Goal: Task Accomplishment & Management: Complete application form

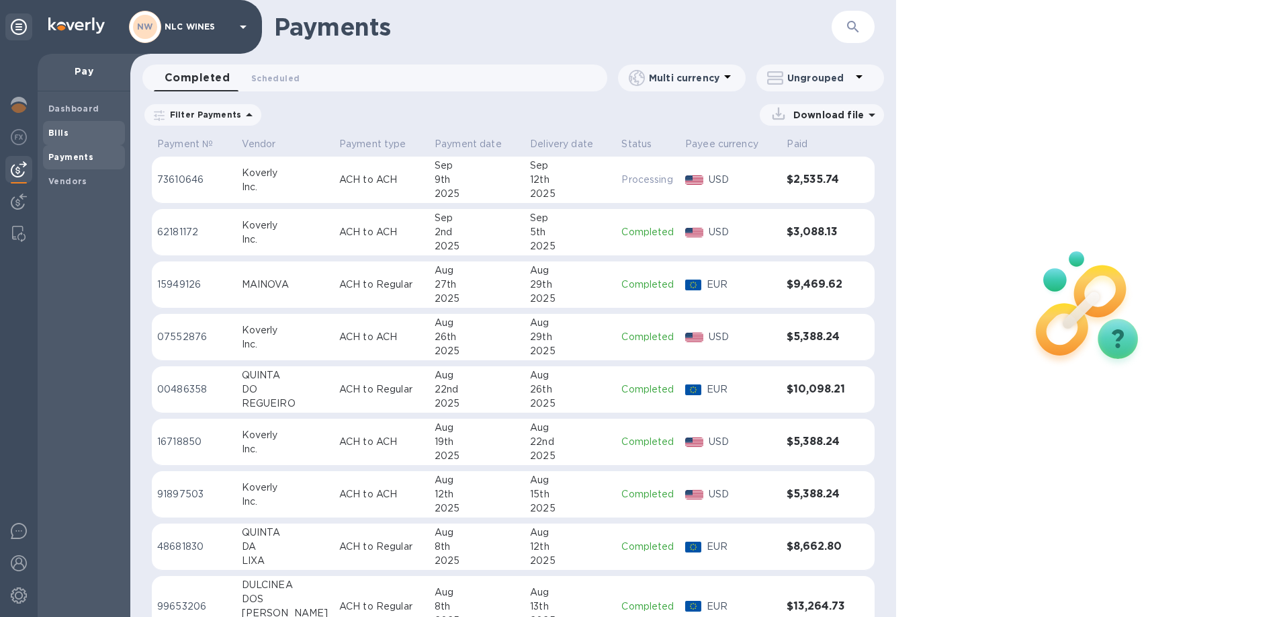
click at [52, 130] on b "Bills" at bounding box center [58, 133] width 20 height 10
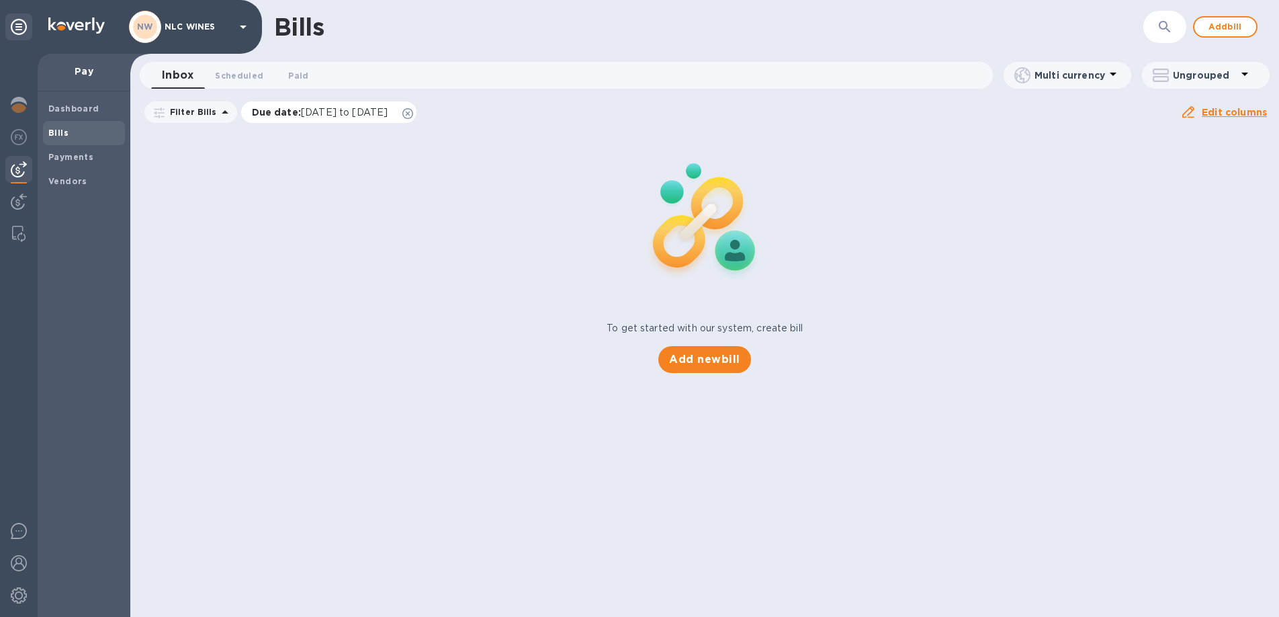
click at [413, 114] on icon at bounding box center [407, 113] width 11 height 11
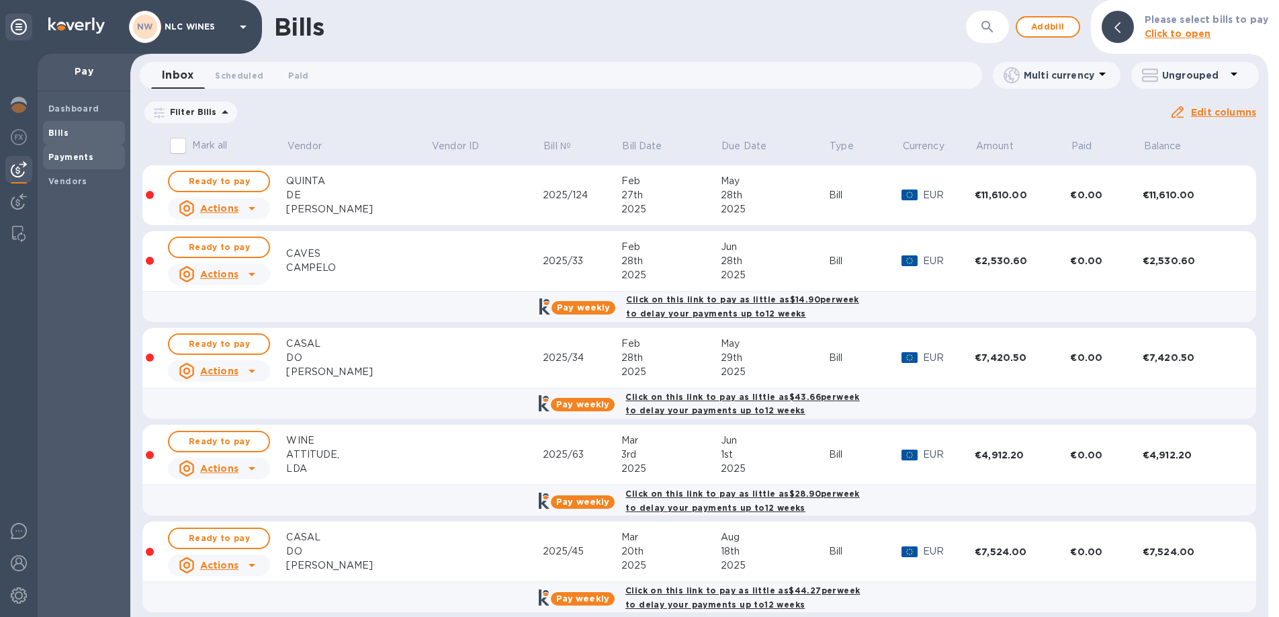
click at [62, 160] on b "Payments" at bounding box center [70, 157] width 45 height 10
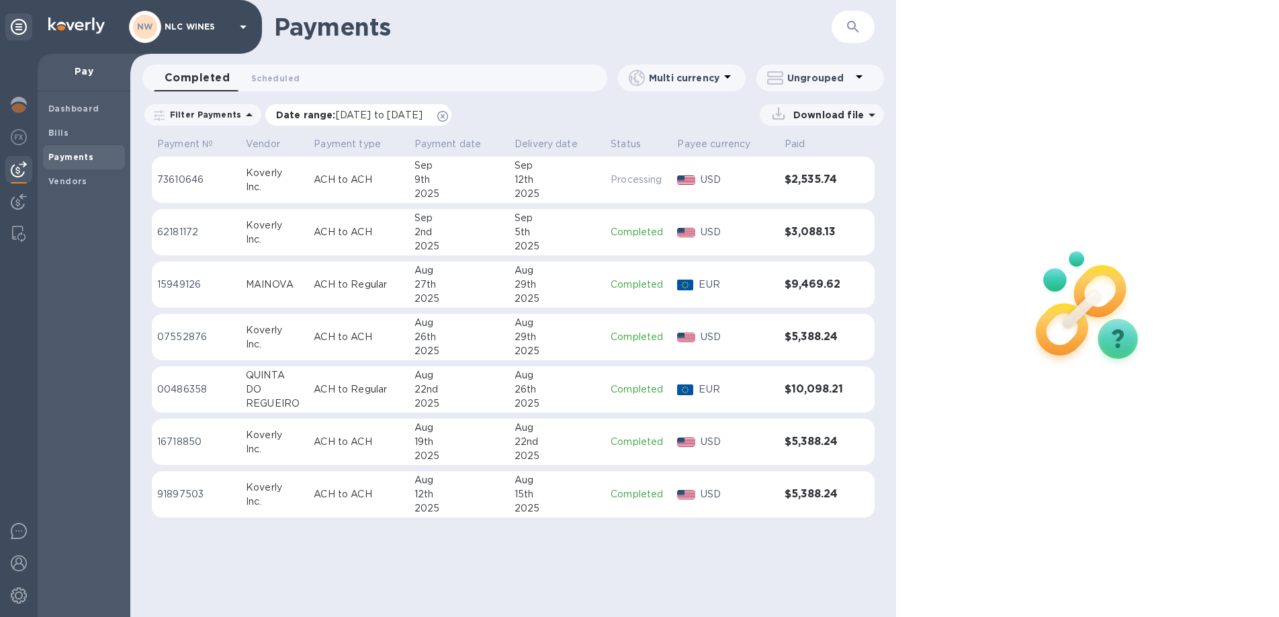
click at [448, 115] on icon at bounding box center [442, 116] width 11 height 11
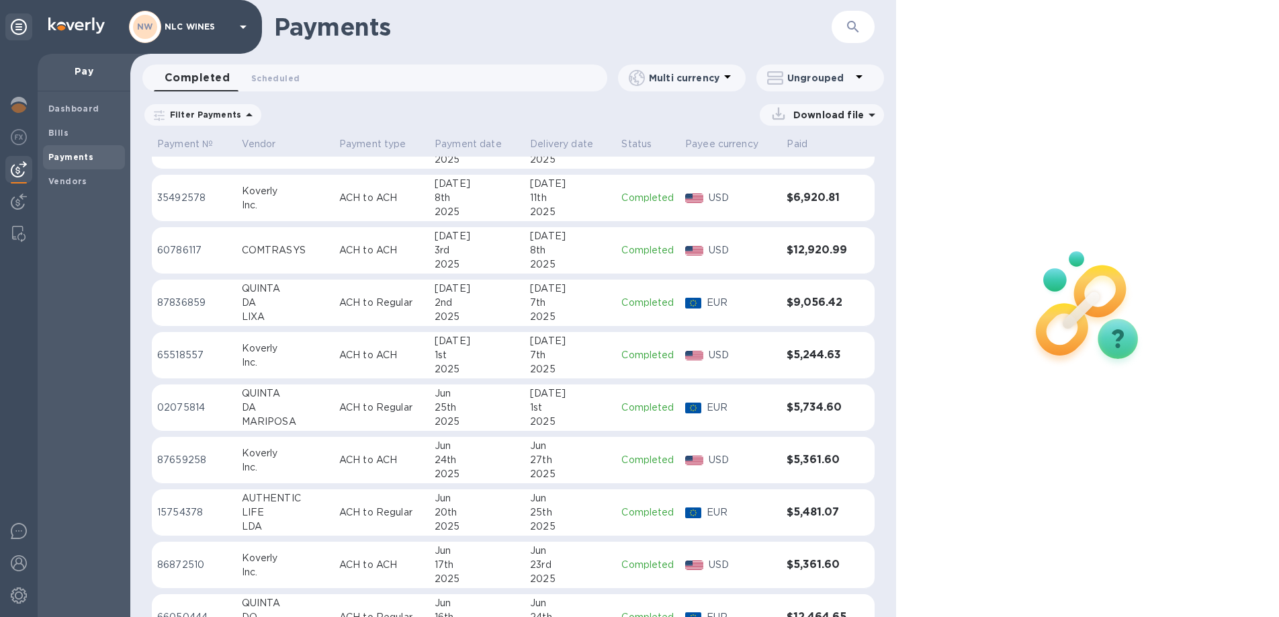
scroll to position [955, 0]
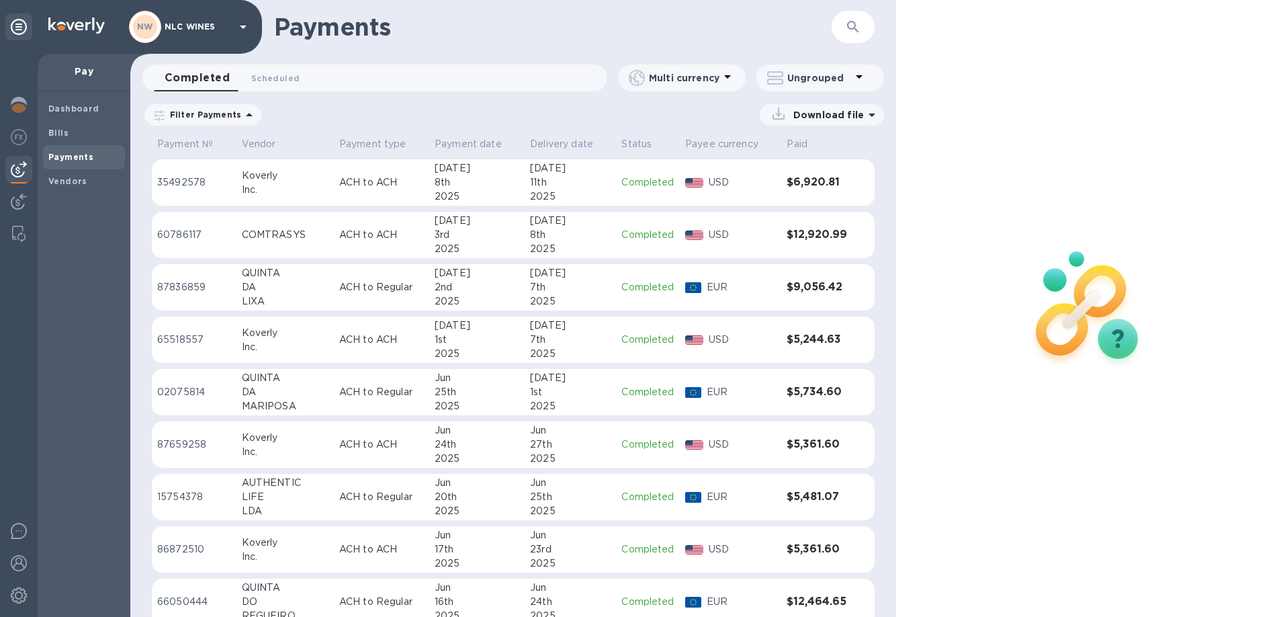
click at [269, 399] on div "MARIPOSA" at bounding box center [285, 406] width 87 height 14
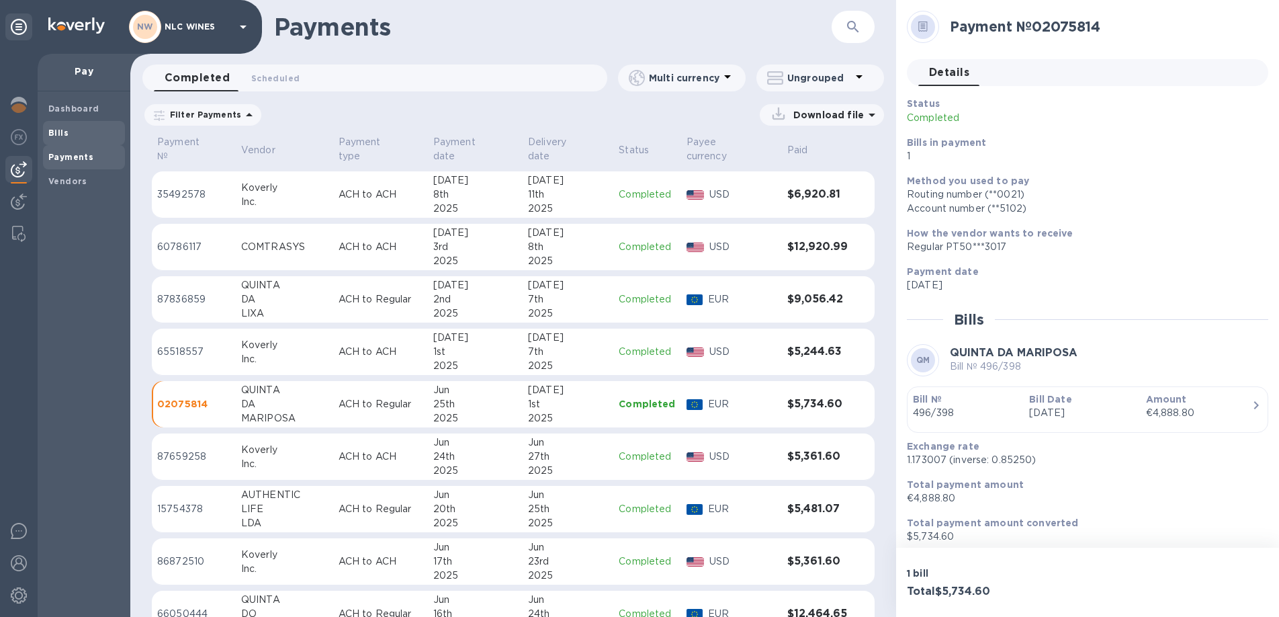
click at [56, 132] on b "Bills" at bounding box center [58, 133] width 20 height 10
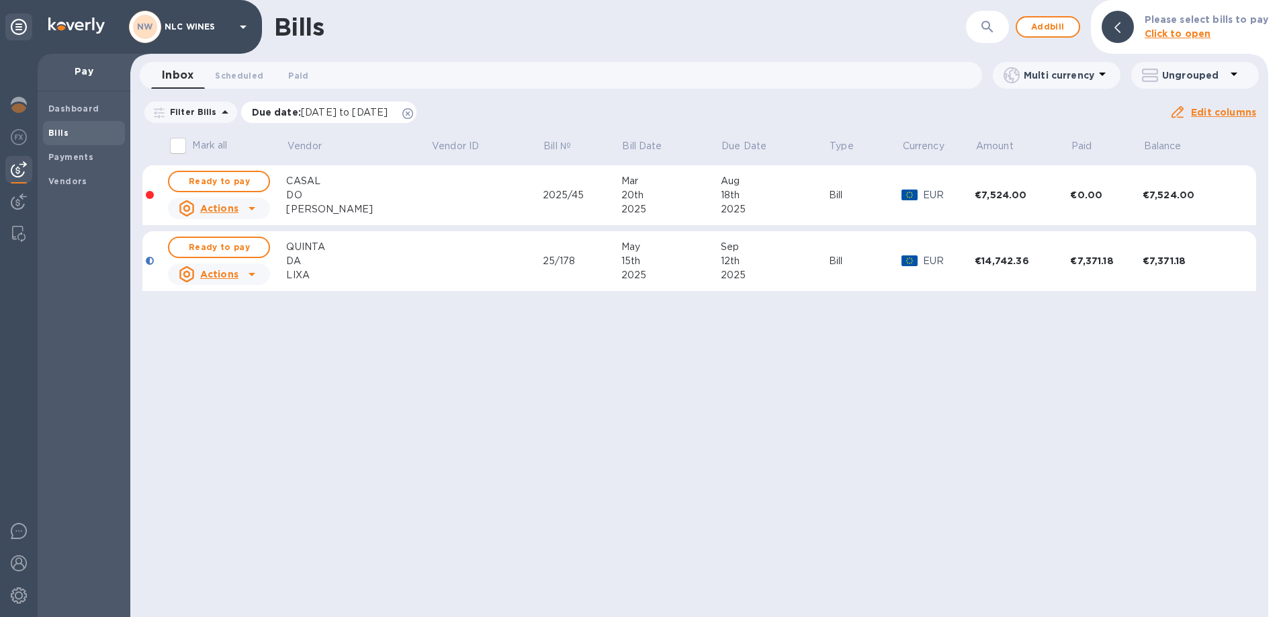
click at [413, 108] on icon at bounding box center [407, 113] width 11 height 11
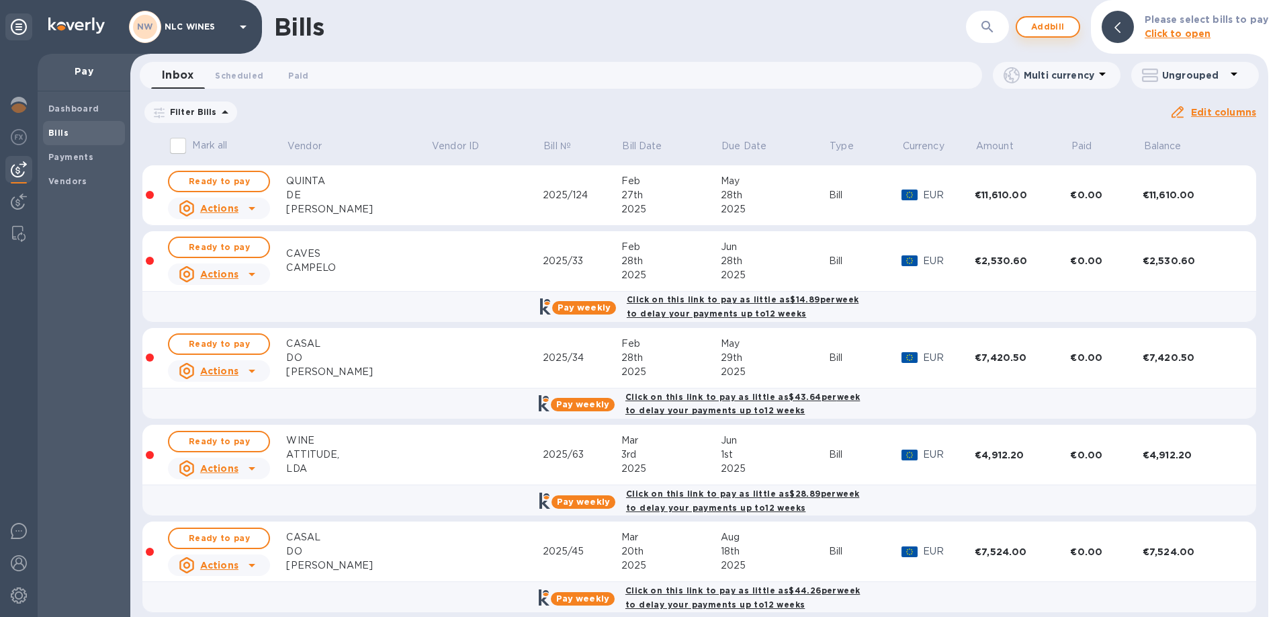
click at [1055, 28] on span "Add bill" at bounding box center [1048, 27] width 40 height 16
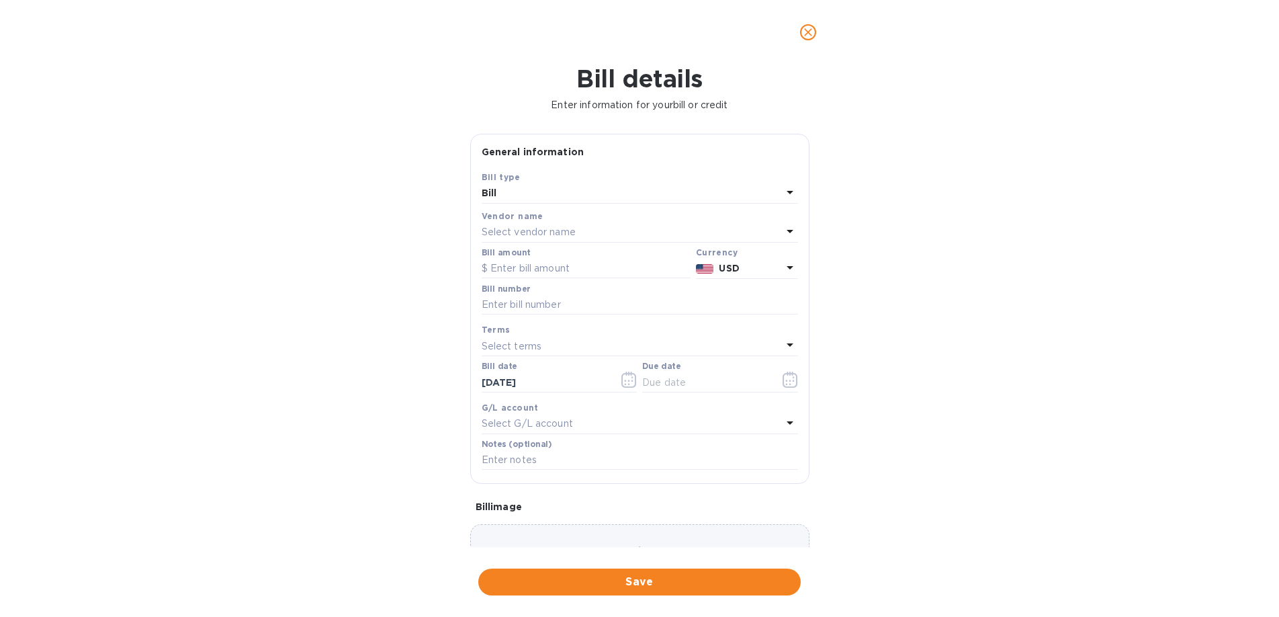
click at [527, 230] on p "Select vendor name" at bounding box center [529, 232] width 94 height 14
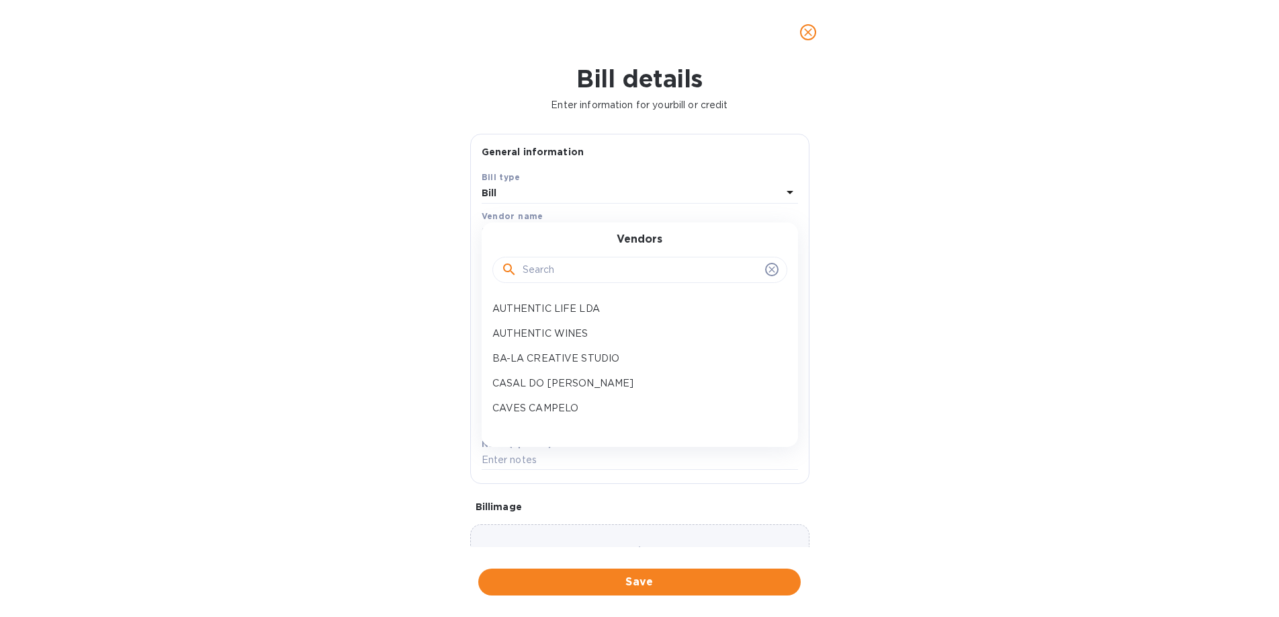
click at [552, 264] on input "text" at bounding box center [641, 270] width 237 height 20
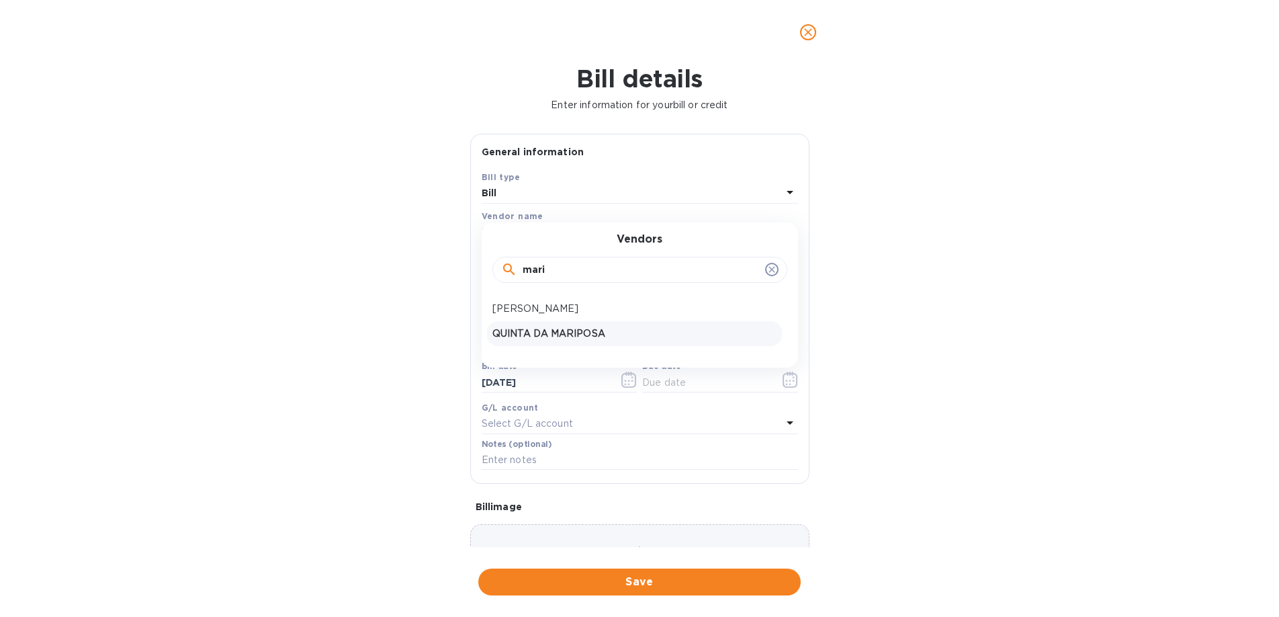
type input "mari"
click at [554, 343] on div "QUINTA DA MARIPOSA" at bounding box center [634, 333] width 295 height 25
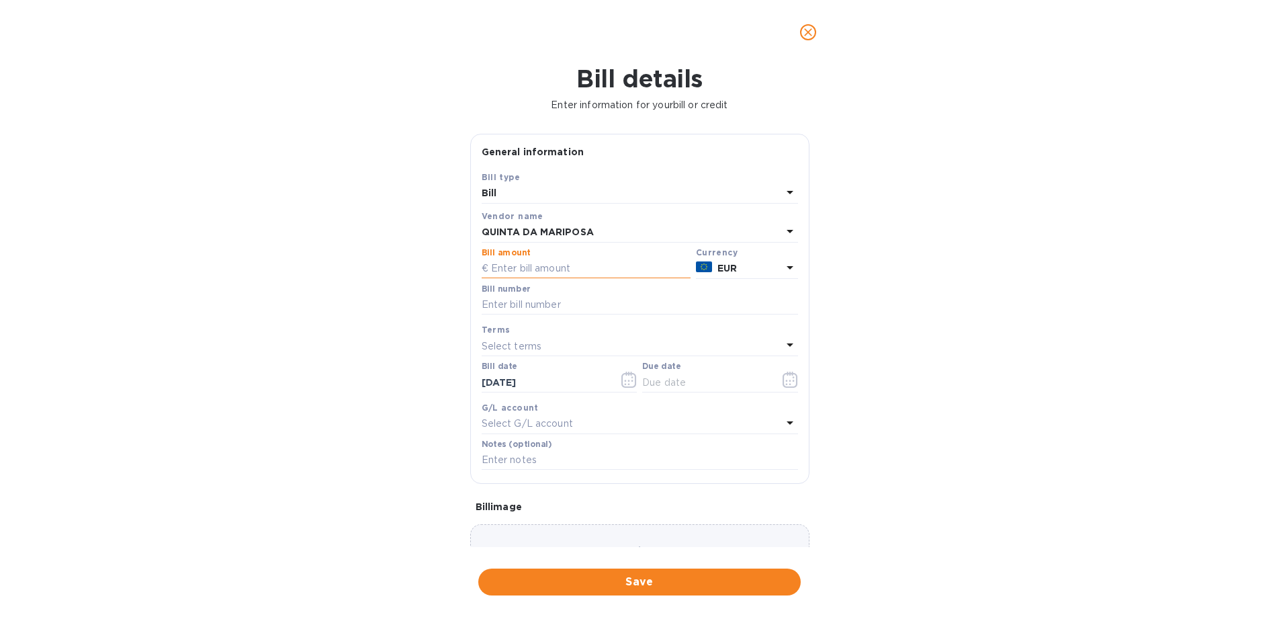
click at [560, 270] on input "text" at bounding box center [586, 269] width 209 height 20
type input "4,888"
click at [568, 302] on input "text" at bounding box center [640, 305] width 316 height 20
click at [483, 307] on input "432" at bounding box center [640, 305] width 316 height 20
type input "4 96/432"
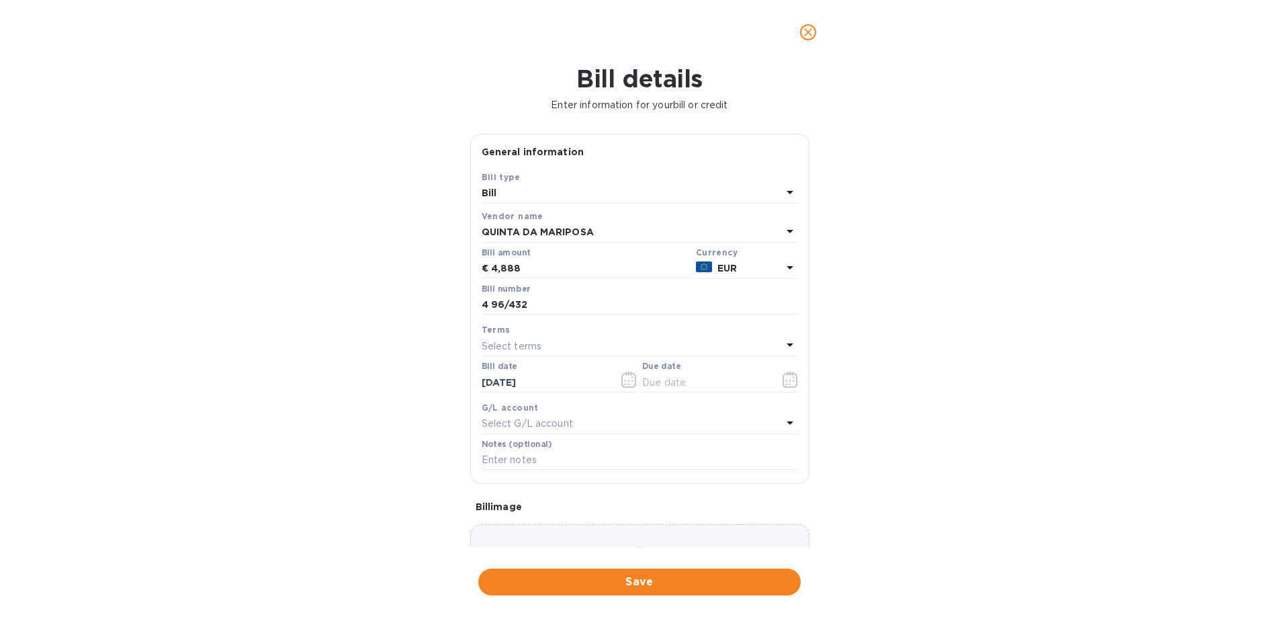
click at [515, 343] on p "Select terms" at bounding box center [512, 346] width 60 height 14
click at [534, 519] on p "NET 90" at bounding box center [634, 522] width 284 height 14
type input "[DATE]"
click at [629, 384] on icon "button" at bounding box center [628, 379] width 15 height 16
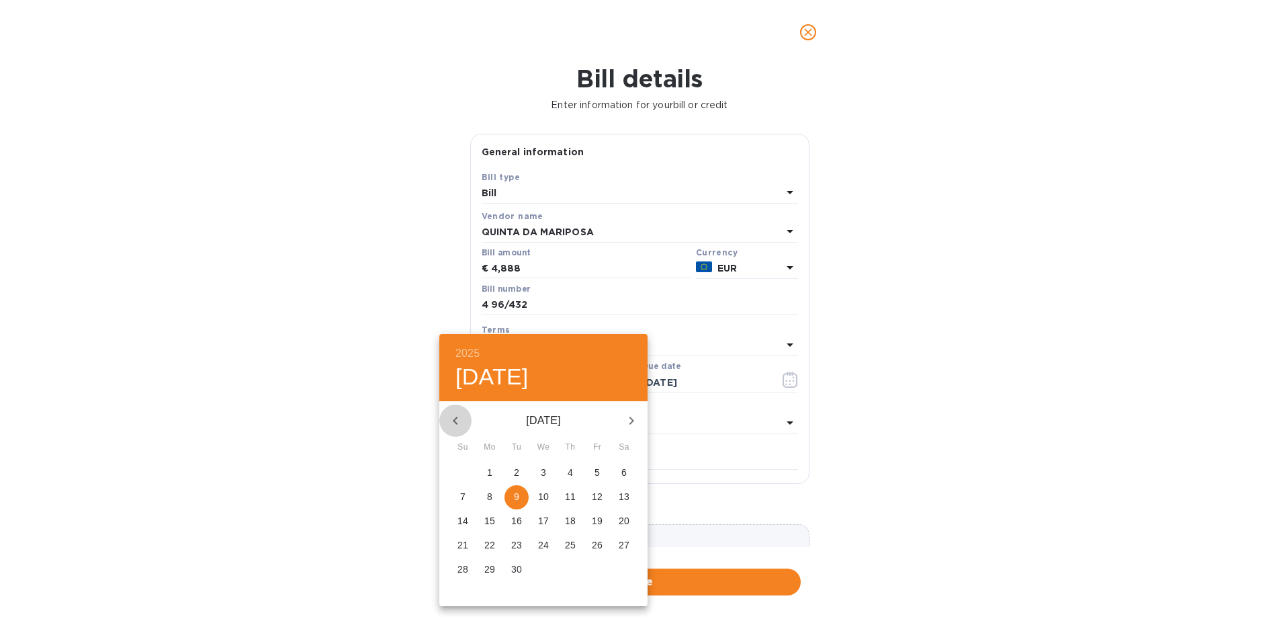
click at [457, 419] on icon "button" at bounding box center [455, 420] width 16 height 16
click at [546, 521] on p "14" at bounding box center [543, 520] width 11 height 13
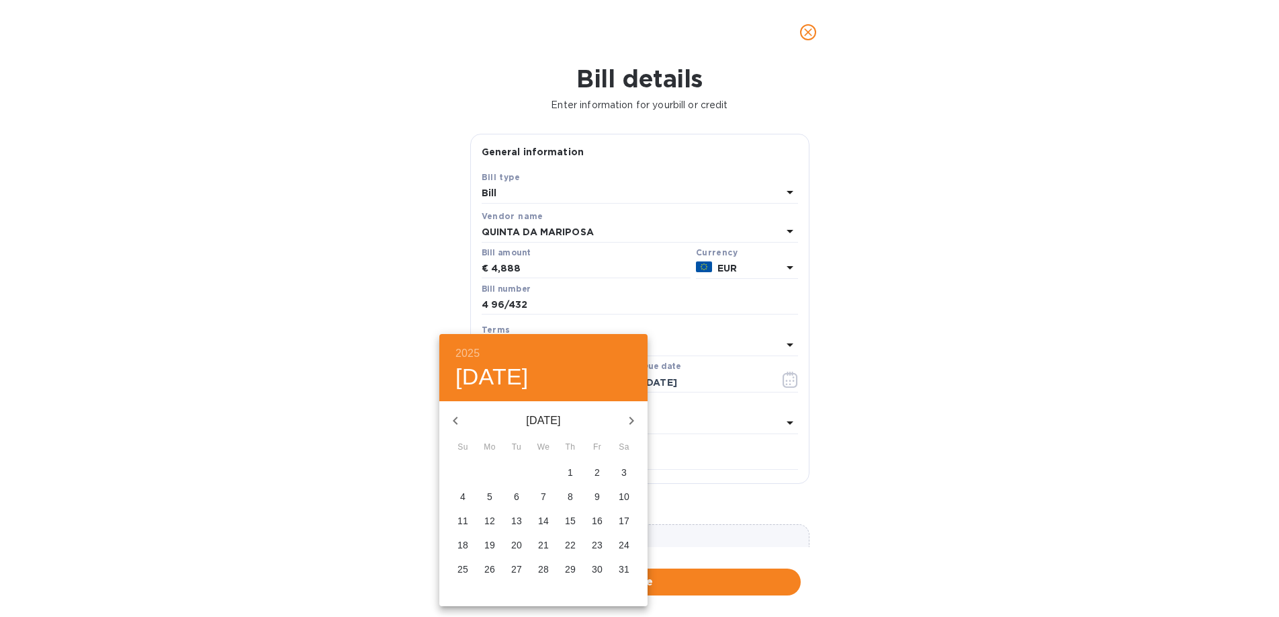
type input "[DATE]"
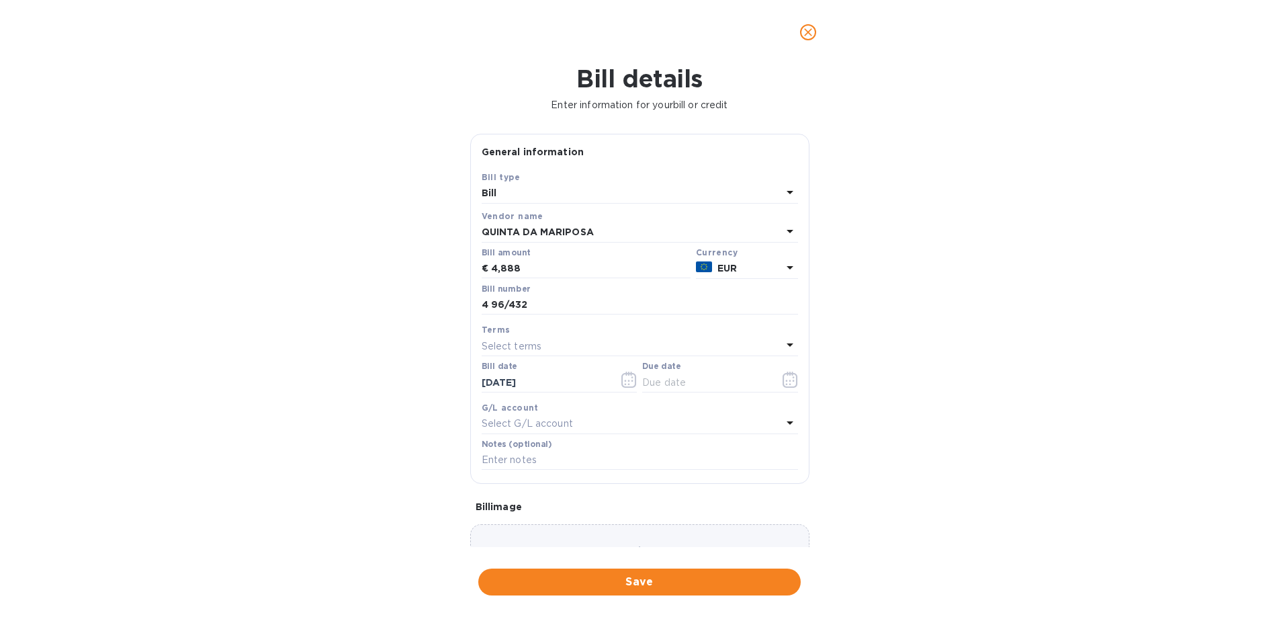
click at [584, 346] on div "Select terms" at bounding box center [632, 346] width 300 height 19
click at [542, 526] on p "NET 90" at bounding box center [634, 522] width 284 height 14
type input "[DATE]"
click at [634, 586] on span "Save" at bounding box center [639, 582] width 301 height 16
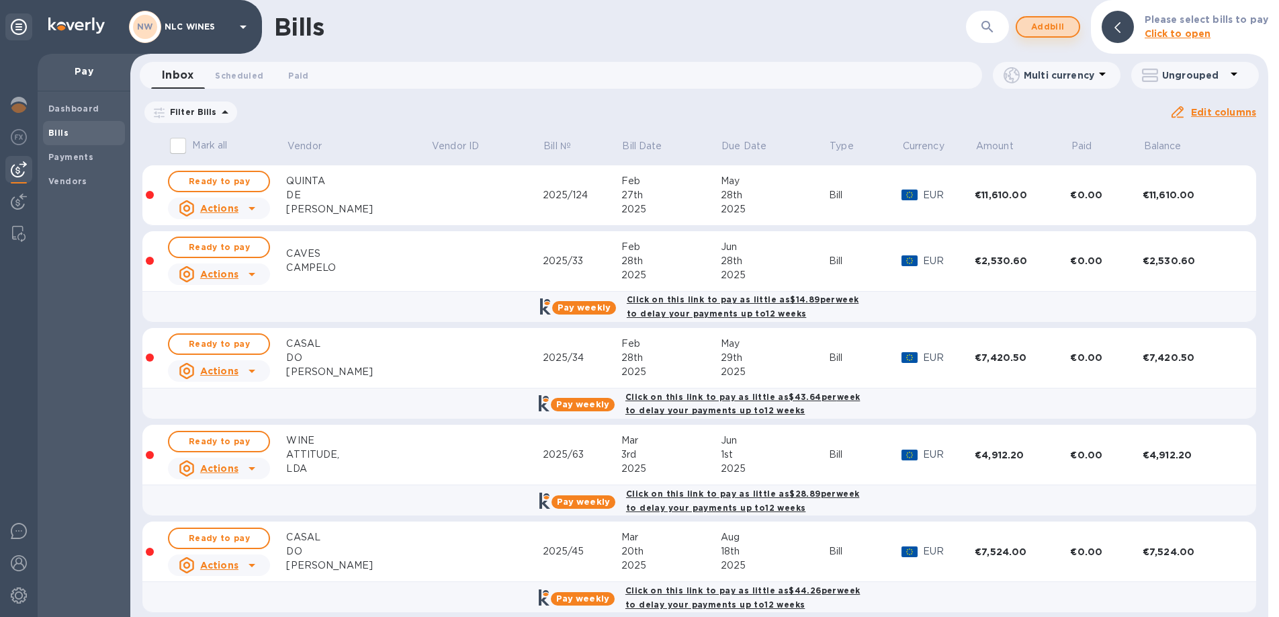
click at [1061, 23] on span "Add bill" at bounding box center [1048, 27] width 40 height 16
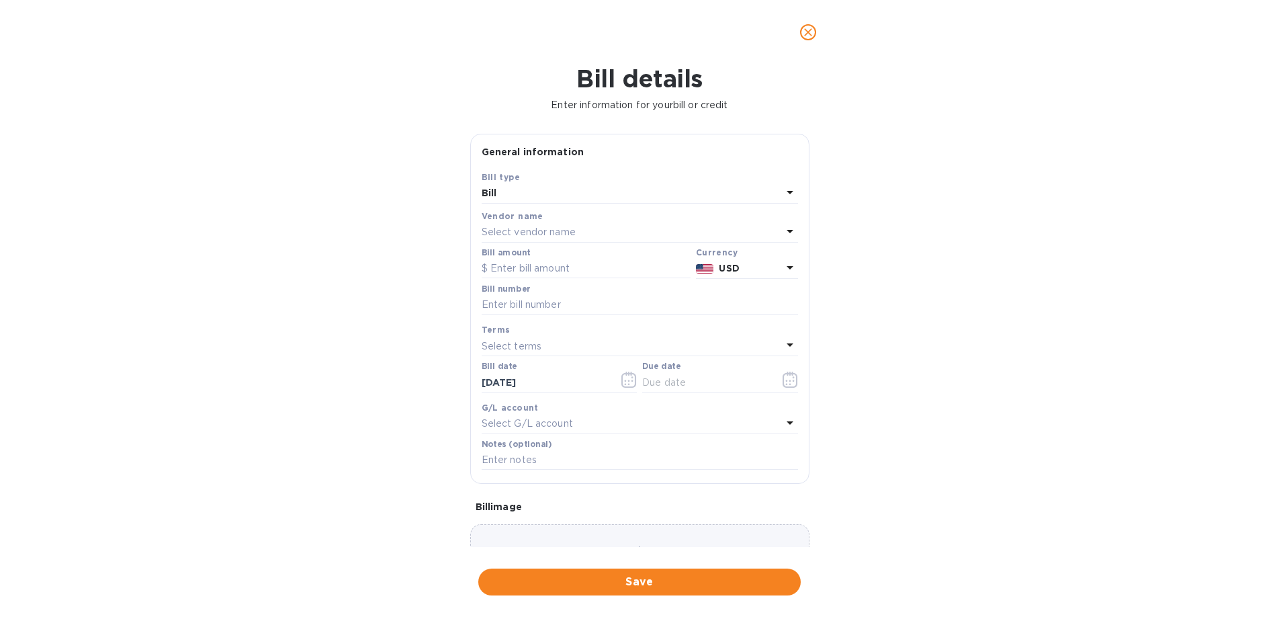
click at [529, 195] on div "Bill" at bounding box center [632, 193] width 300 height 19
click at [525, 255] on p "Credit" at bounding box center [634, 249] width 284 height 14
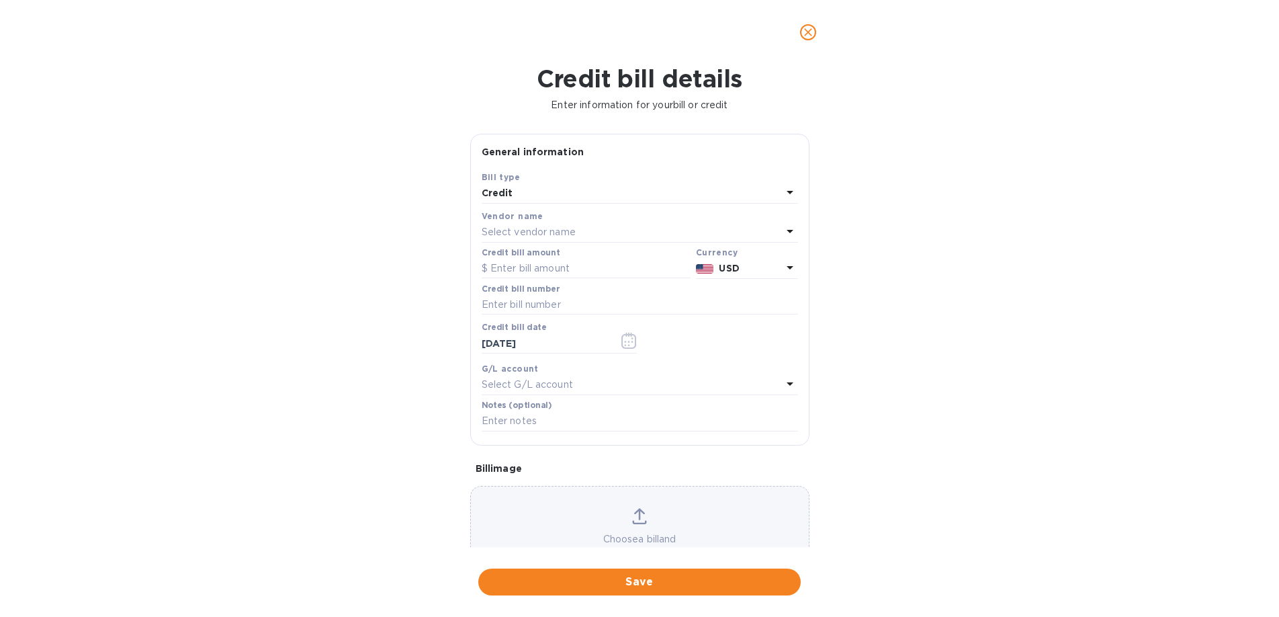
click at [532, 232] on p "Select vendor name" at bounding box center [529, 232] width 94 height 14
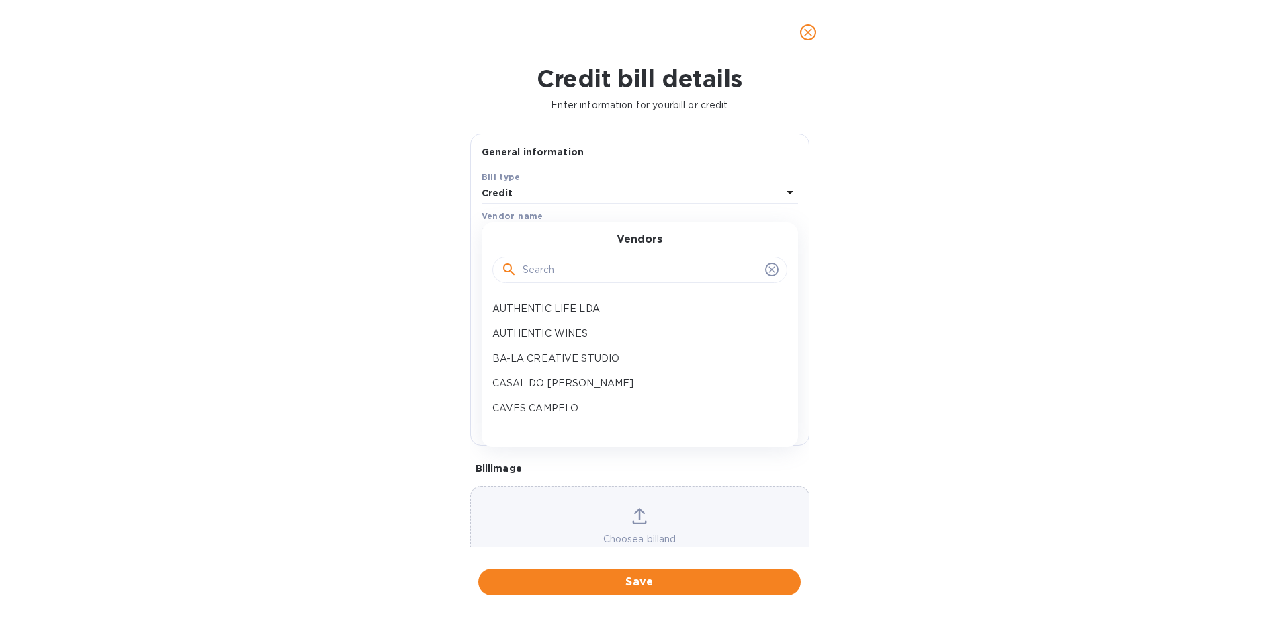
click at [545, 267] on input "text" at bounding box center [641, 270] width 237 height 20
type input "qui"
click at [551, 333] on p "QUINTA DA MARIPOSA" at bounding box center [634, 333] width 284 height 14
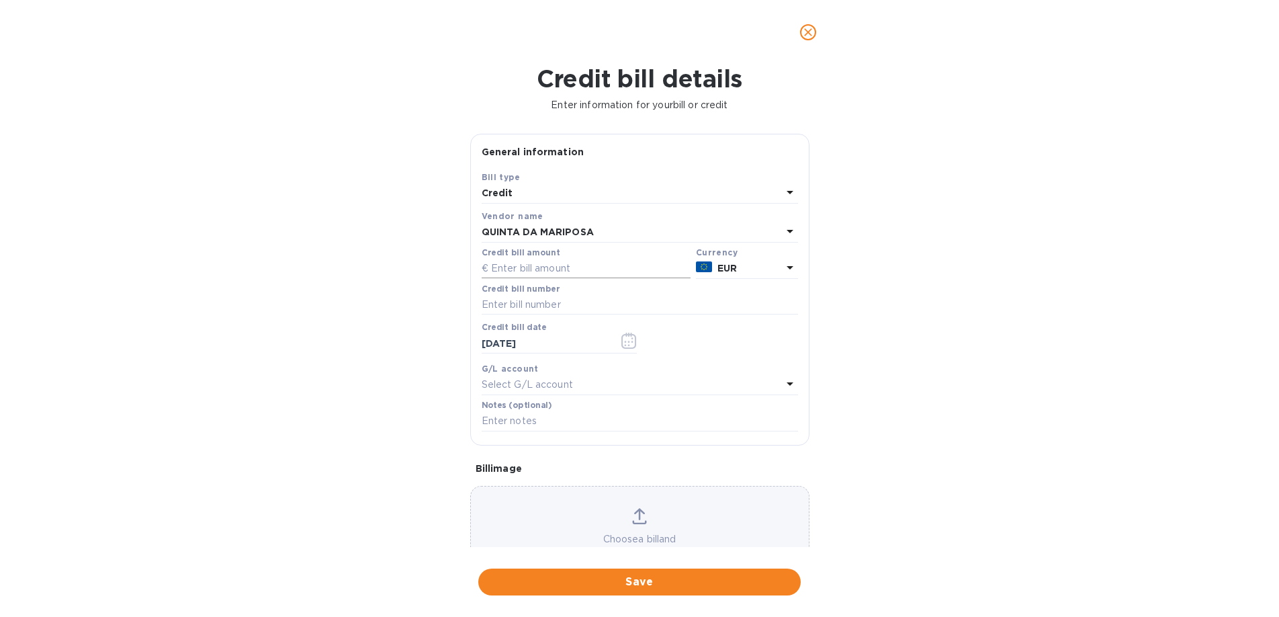
click at [549, 269] on input "text" at bounding box center [586, 269] width 209 height 20
type input "341"
click at [621, 308] on input "text" at bounding box center [640, 305] width 316 height 20
type input "4 96/432"
click at [559, 341] on input "[DATE]" at bounding box center [545, 343] width 127 height 20
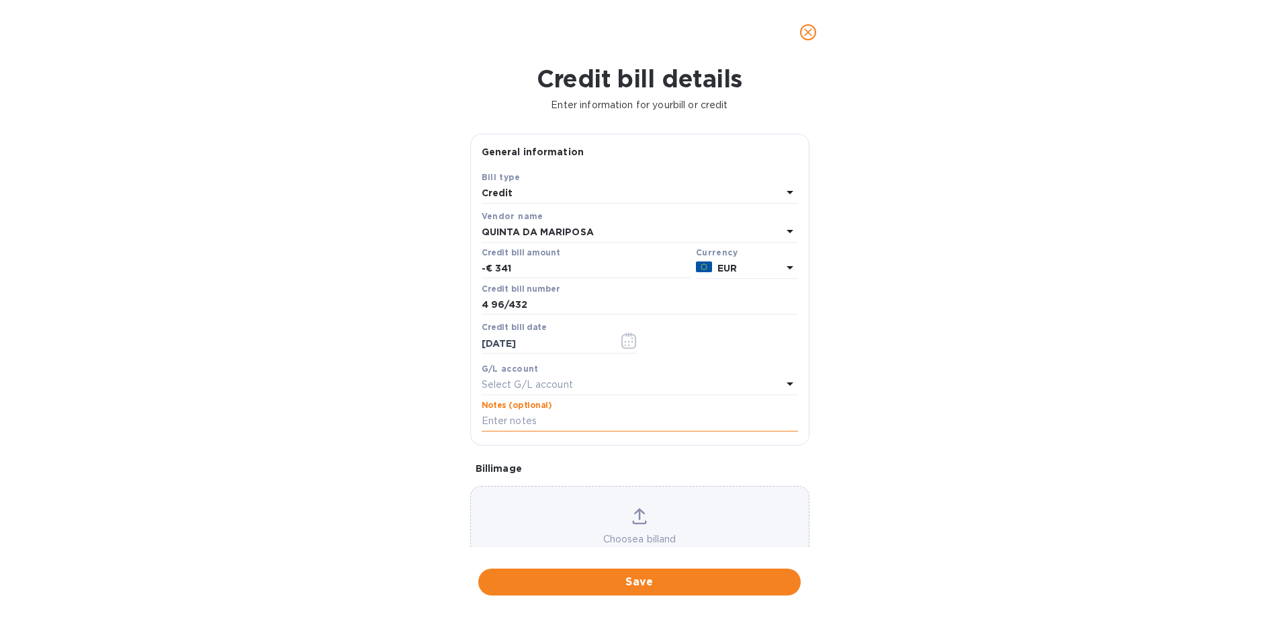
click at [535, 418] on input "text" at bounding box center [640, 421] width 316 height 20
type input "T"
type input "2 portefolio tastings (NLC WINES in [GEOGRAPHIC_DATA] [DATE])"
click button "Save" at bounding box center [0, 0] width 0 height 0
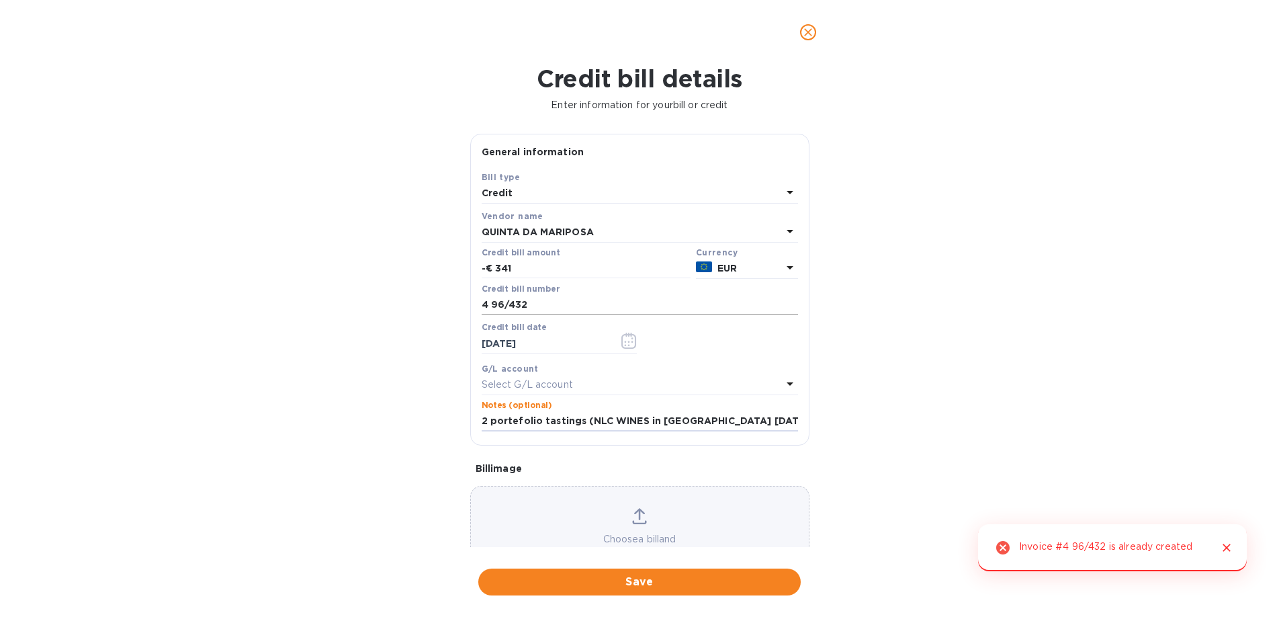
click at [540, 310] on input "4 96/432" at bounding box center [640, 305] width 316 height 20
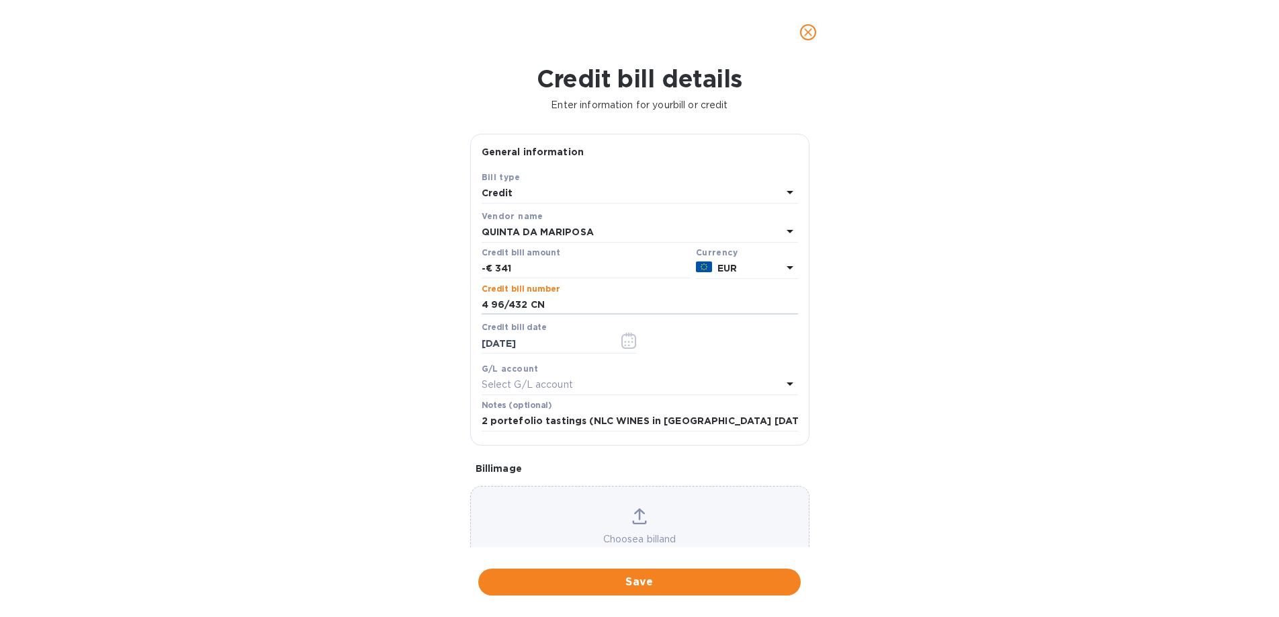
type input "4 96/432 CN"
click at [552, 386] on p "Select G/L account" at bounding box center [527, 385] width 91 height 14
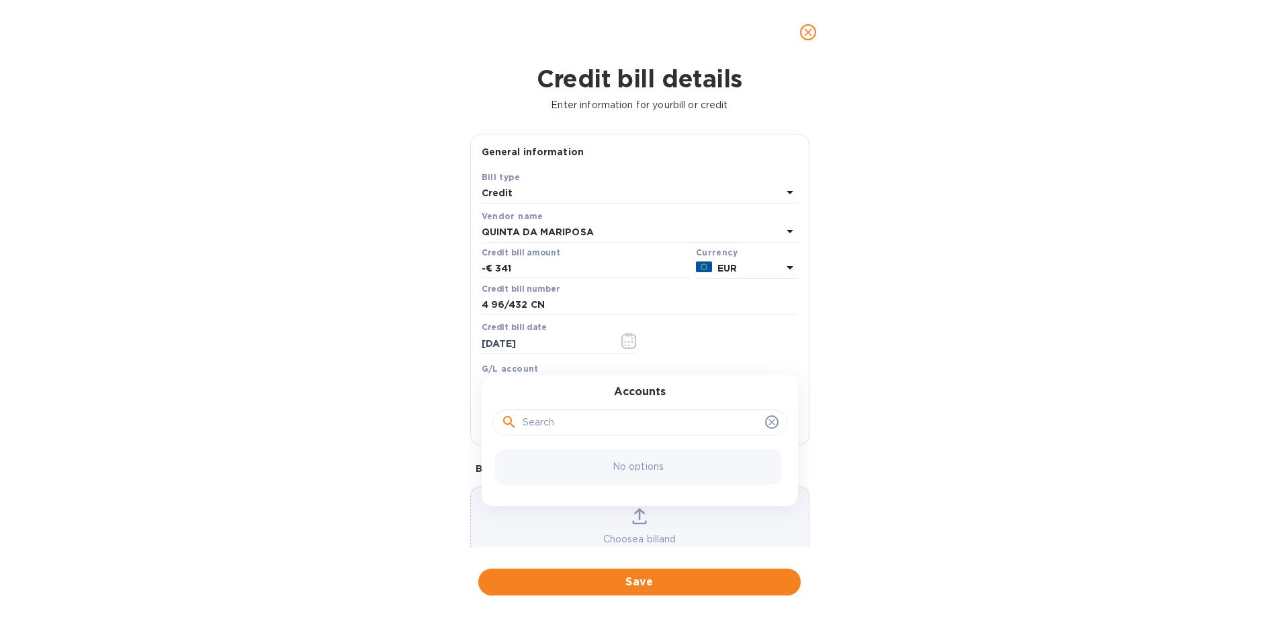
click at [742, 320] on div "Credit bill date [DATE]" at bounding box center [640, 339] width 322 height 39
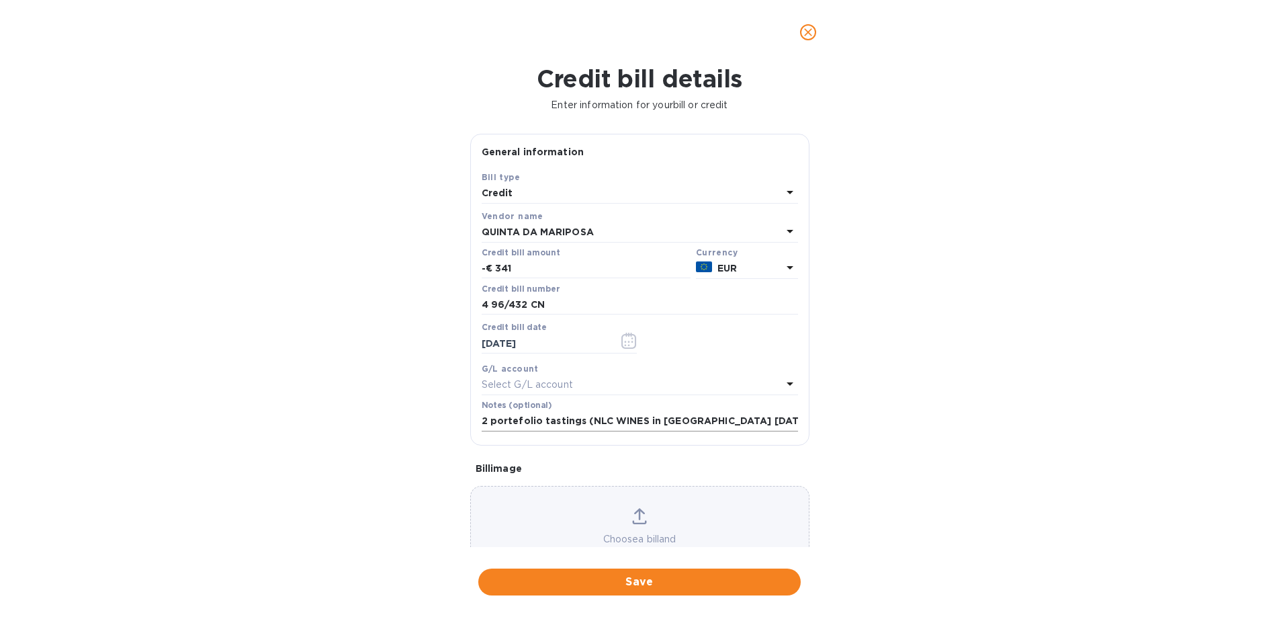
click at [763, 425] on input "2 portefolio tastings (NLC WINES in [GEOGRAPHIC_DATA] [DATE])" at bounding box center [640, 421] width 316 height 20
click button "Save" at bounding box center [0, 0] width 0 height 0
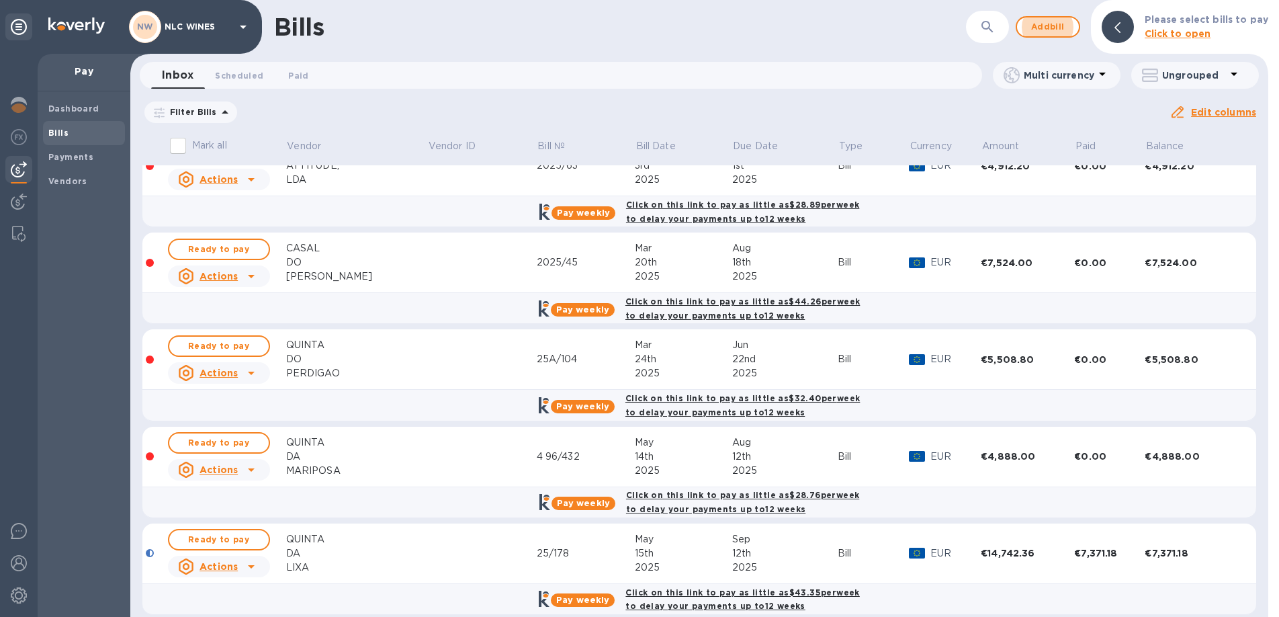
scroll to position [370, 0]
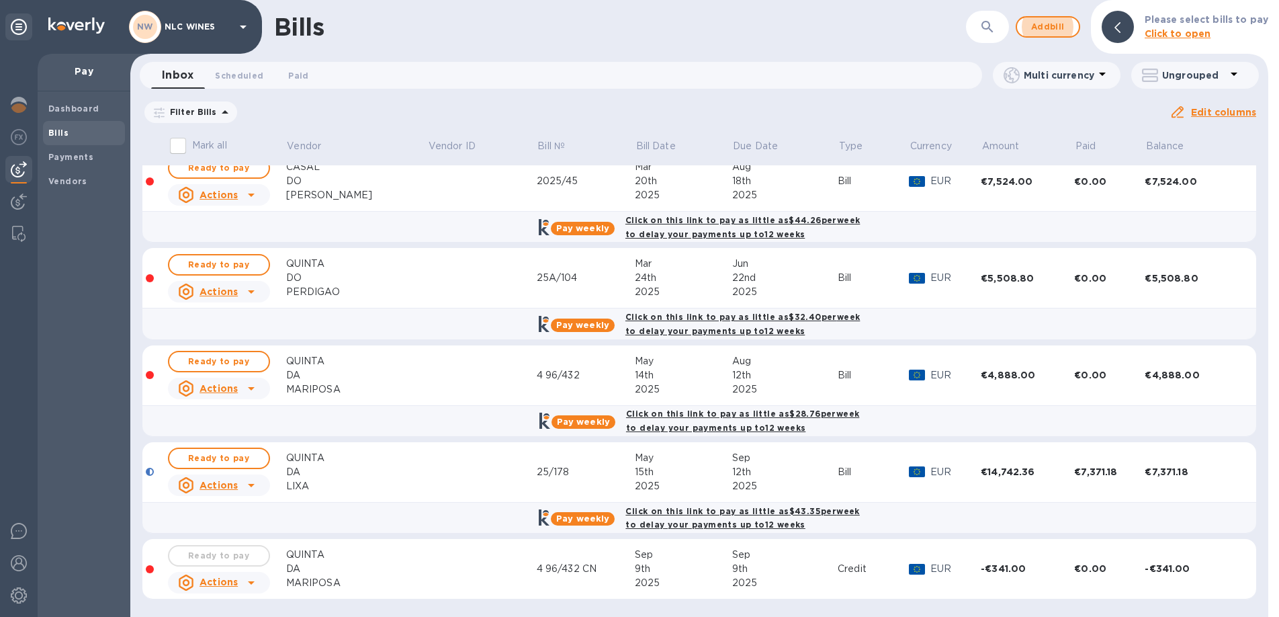
click at [437, 393] on td at bounding box center [481, 375] width 109 height 60
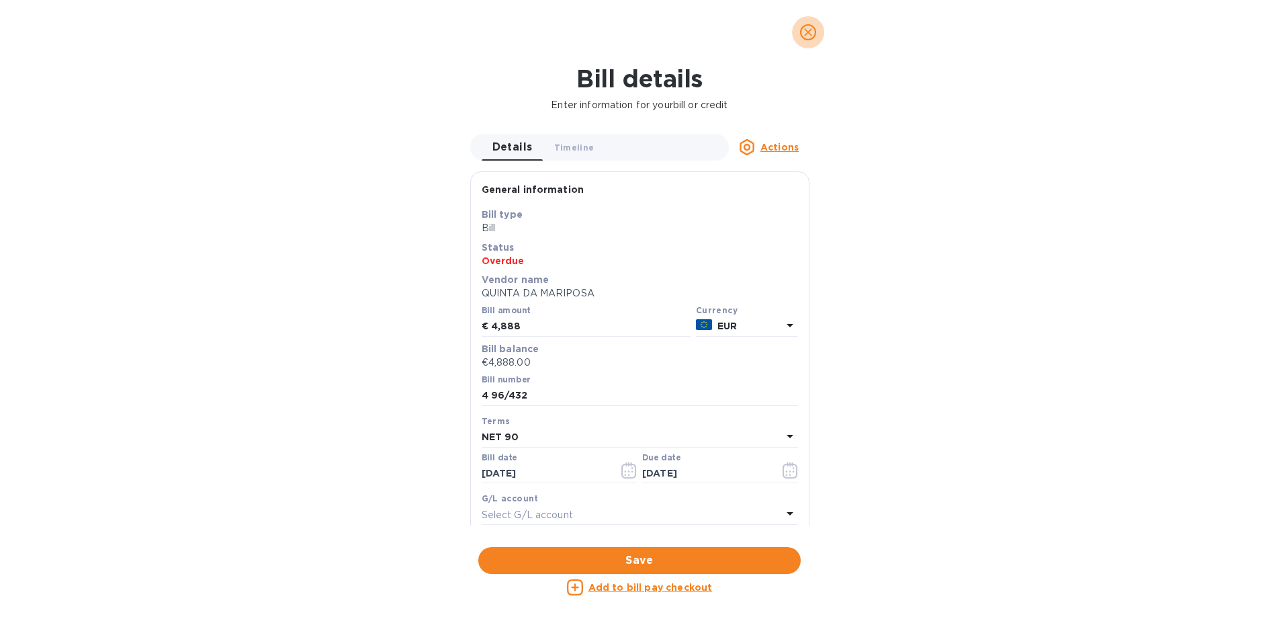
click at [806, 33] on icon "close" at bounding box center [808, 32] width 8 height 8
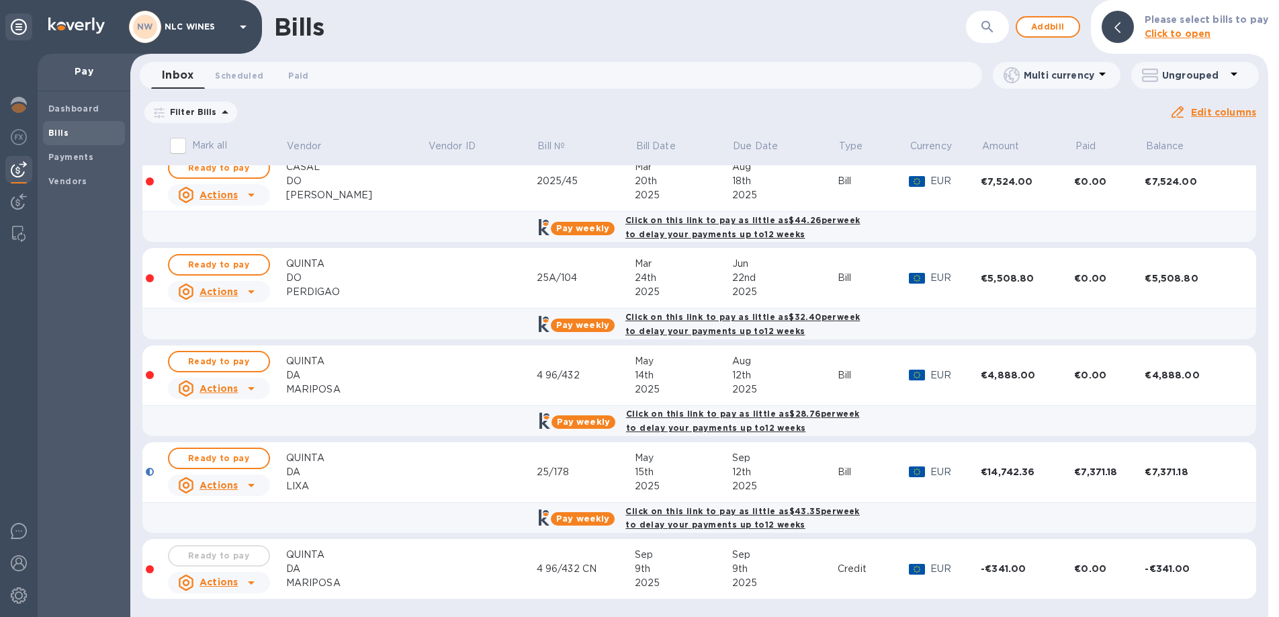
click at [377, 554] on div "QUINTA" at bounding box center [356, 554] width 141 height 14
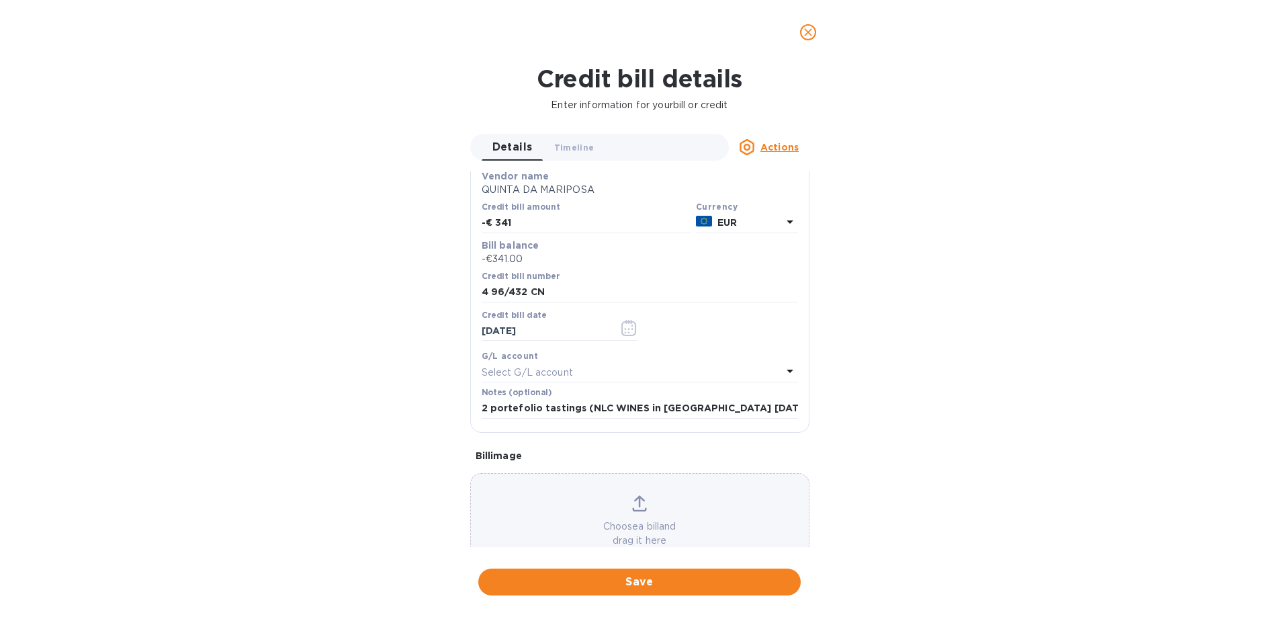
scroll to position [104, 0]
click at [752, 406] on input "2 portefolio tastings (NLC WINES in [GEOGRAPHIC_DATA] [DATE])" at bounding box center [640, 408] width 316 height 20
drag, startPoint x: 629, startPoint y: 408, endPoint x: 442, endPoint y: 407, distance: 187.4
click at [441, 407] on div "Credit bill details Enter information for your bill or credit Details 0 Timelin…" at bounding box center [639, 340] width 1279 height 552
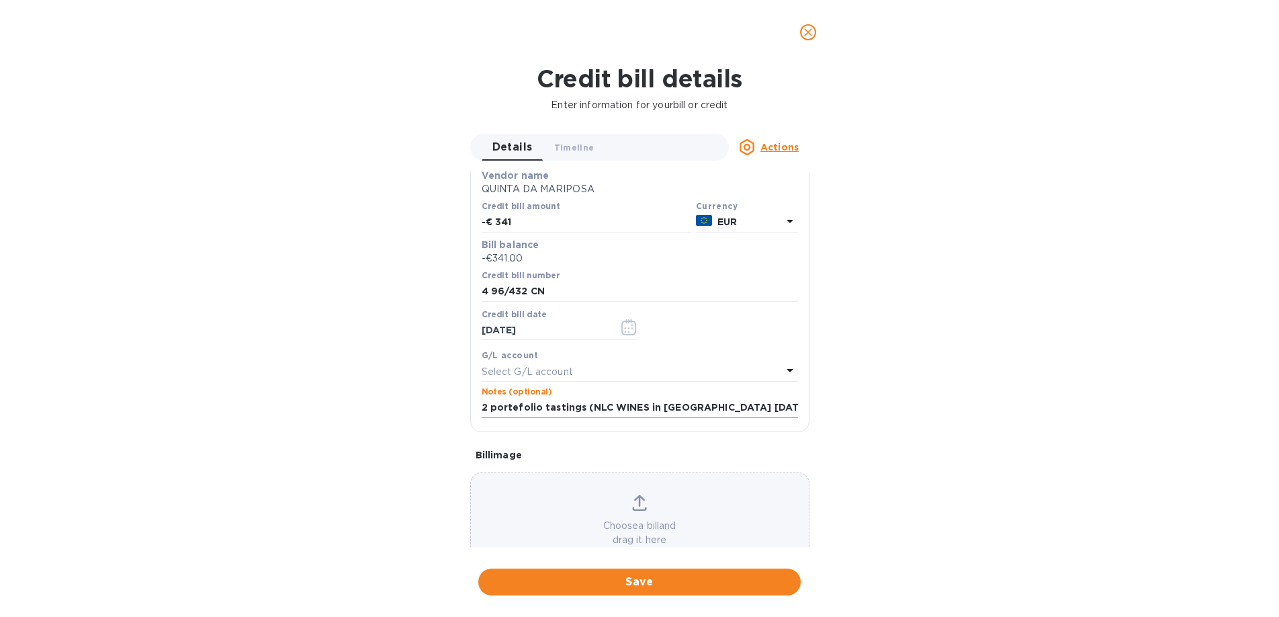
click at [513, 410] on input "2 portefolio tastings (NLC WINES in [GEOGRAPHIC_DATA] [DATE]) and (Vintage impo…" at bounding box center [640, 408] width 316 height 20
click at [576, 410] on input "2 portfolio tastings (NLC WINES in [GEOGRAPHIC_DATA] [DATE]) and (Vintage impor…" at bounding box center [640, 408] width 316 height 20
click at [633, 410] on input "2 portfolio tastings ($400.00) NLC WINES in [GEOGRAPHIC_DATA] [DATE]) and (Vint…" at bounding box center [640, 408] width 316 height 20
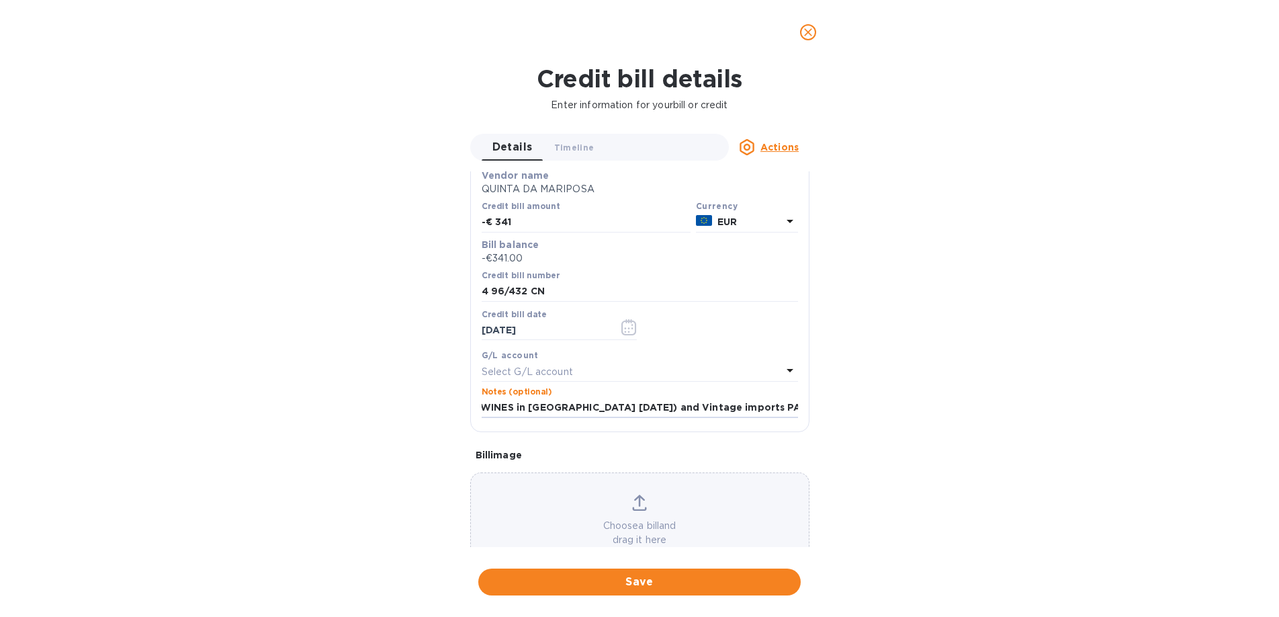
click at [795, 410] on div "Notes (optional) 2 portfolio tastings ($400.00) NLC WINES in [GEOGRAPHIC_DATA] …" at bounding box center [640, 403] width 322 height 39
click at [793, 408] on div "Notes (optional) 2 portfolio tastings ($400.00) NLC WINES in [GEOGRAPHIC_DATA] …" at bounding box center [640, 403] width 322 height 39
click at [783, 406] on input "2 portfolio tastings ($400.00) NLC WINES in [GEOGRAPHIC_DATA] [DATE]) and Vinta…" at bounding box center [640, 408] width 316 height 20
type input "Two portfolio tastings ($400.00) NLC WINES in [GEOGRAPHIC_DATA] [DATE] and Vint…"
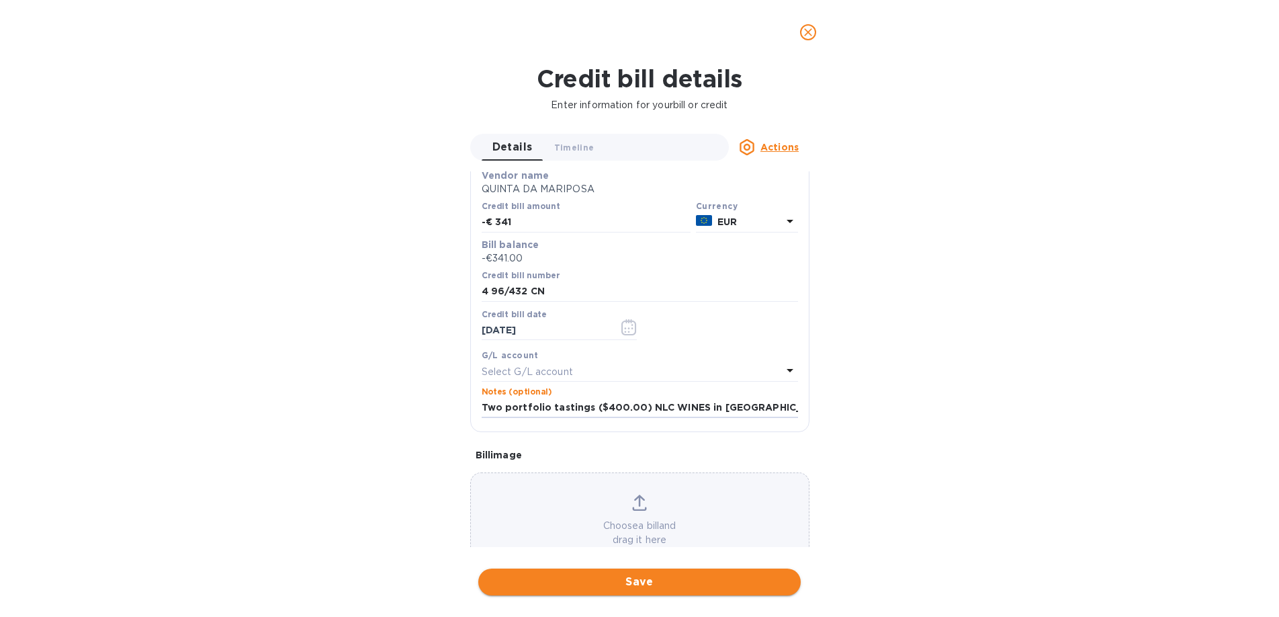
click at [649, 580] on span "Save" at bounding box center [639, 582] width 301 height 16
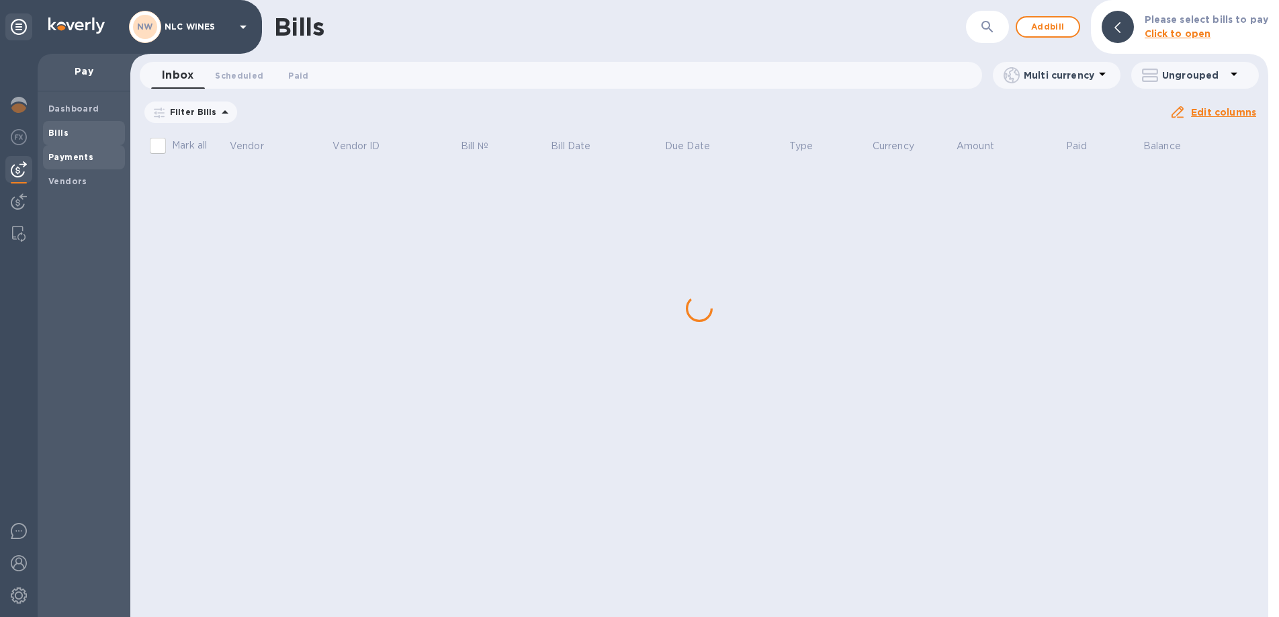
click at [77, 163] on span "Payments" at bounding box center [70, 156] width 45 height 13
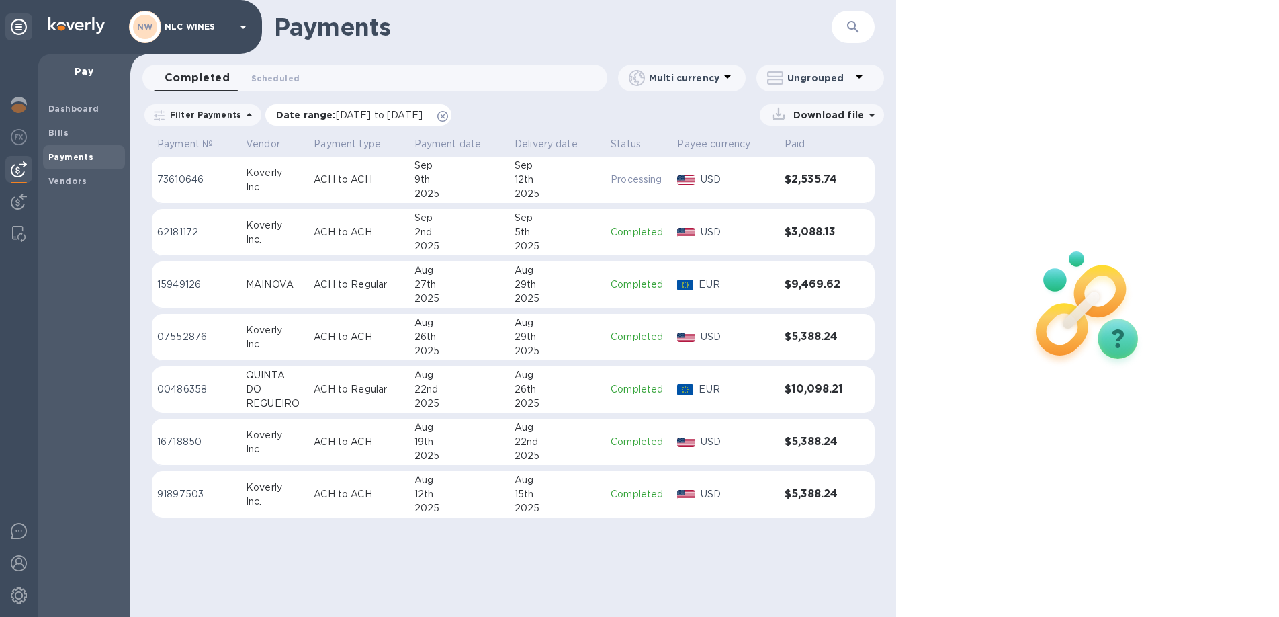
click at [448, 119] on icon at bounding box center [442, 116] width 11 height 11
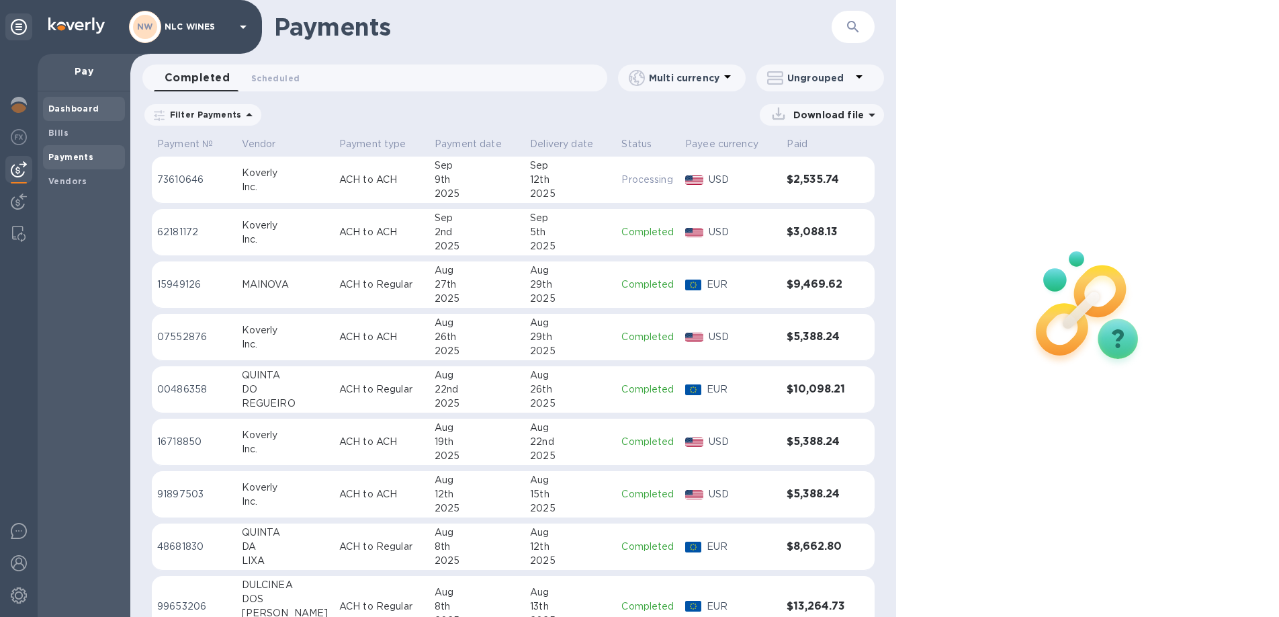
click at [49, 120] on div "Dashboard" at bounding box center [84, 109] width 82 height 24
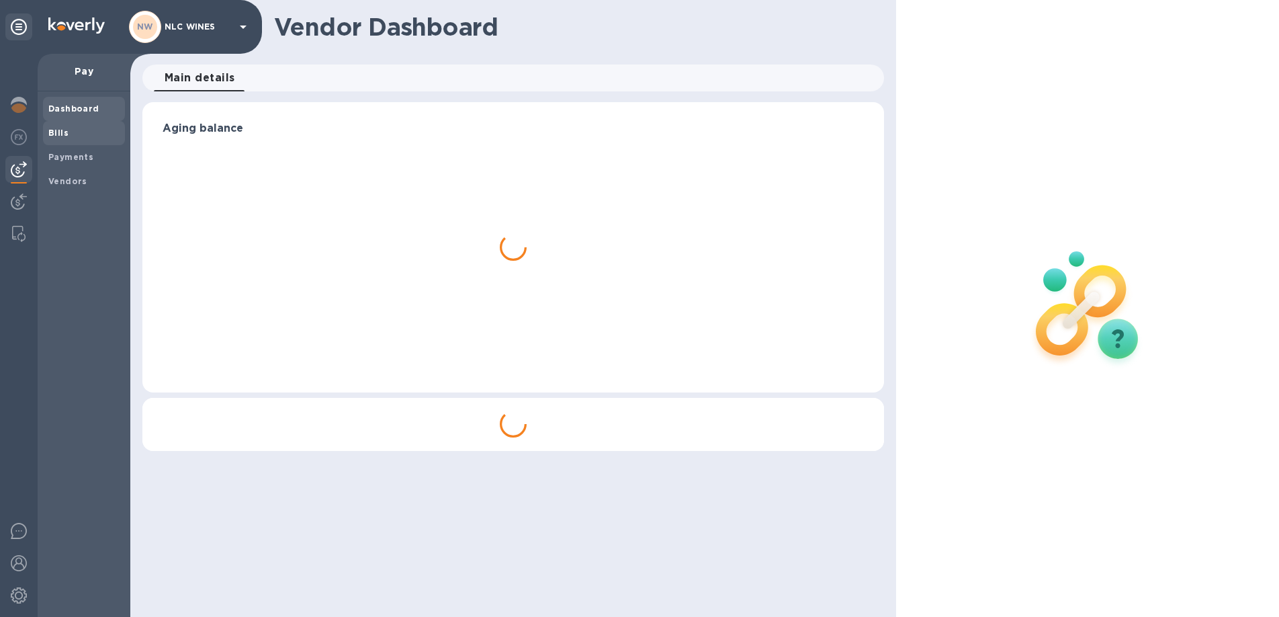
click at [52, 130] on b "Bills" at bounding box center [58, 133] width 20 height 10
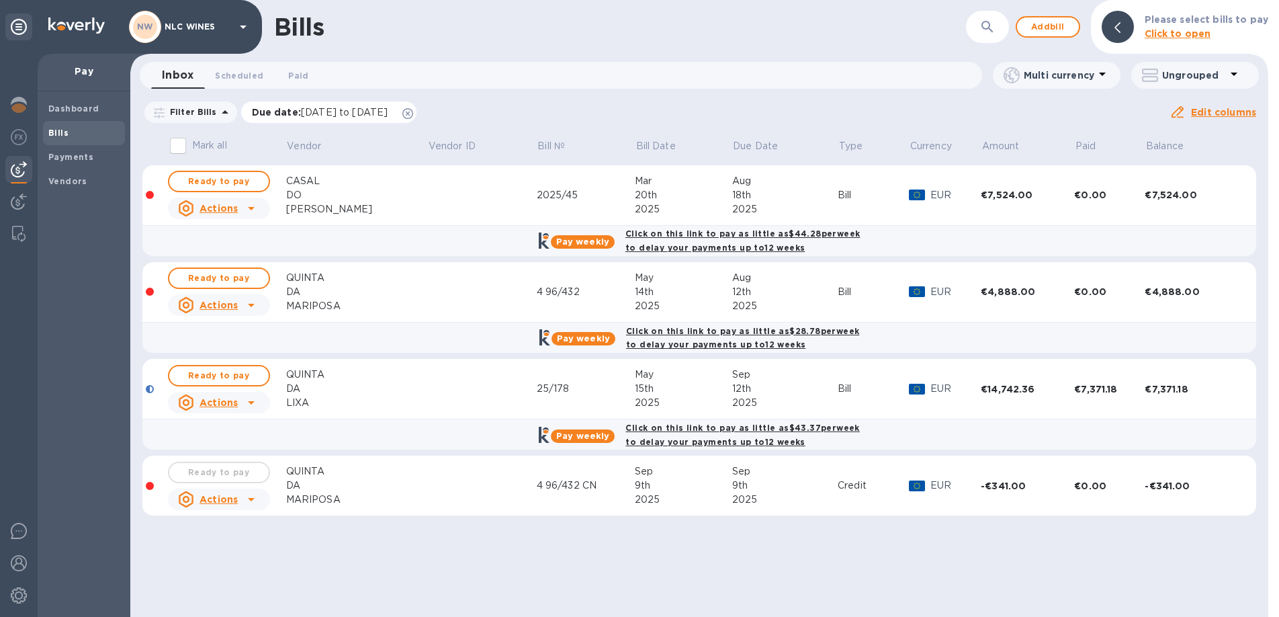
click at [413, 116] on icon at bounding box center [407, 113] width 11 height 11
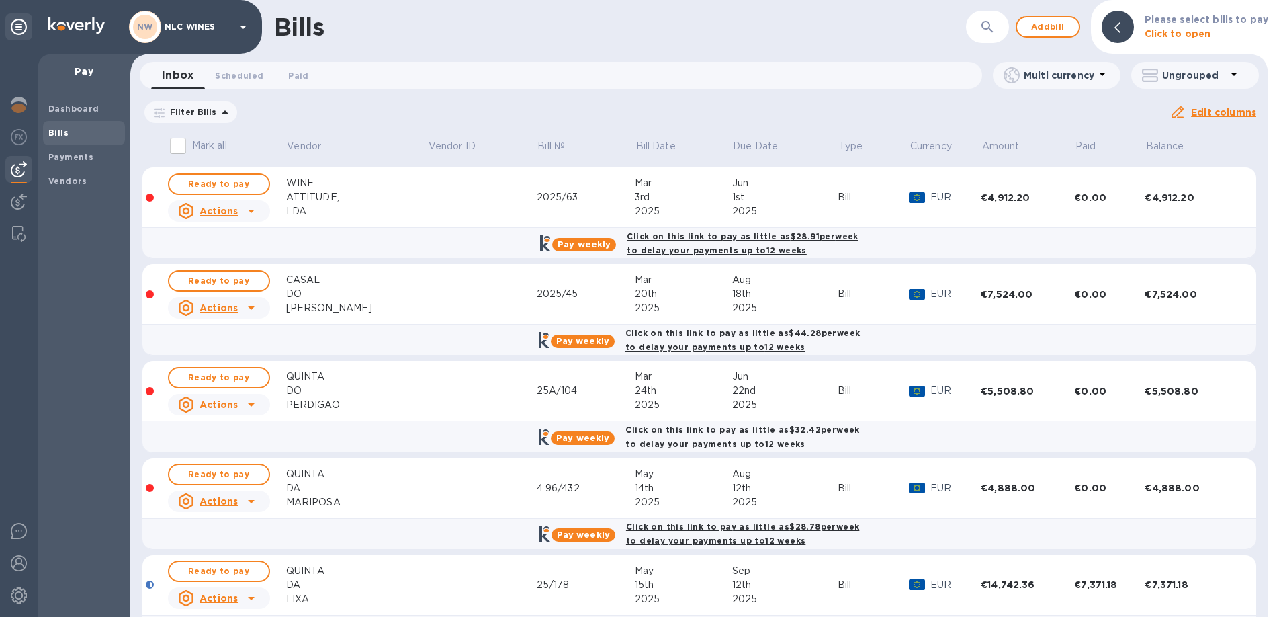
scroll to position [370, 0]
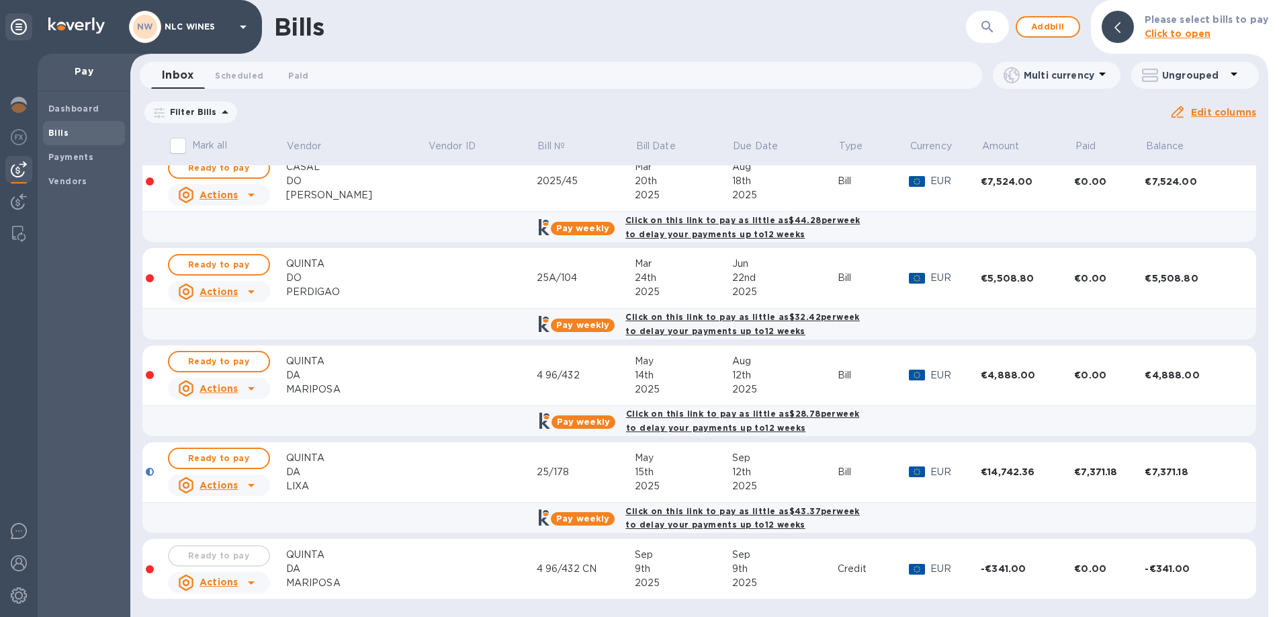
click at [357, 369] on div "DA" at bounding box center [356, 375] width 141 height 14
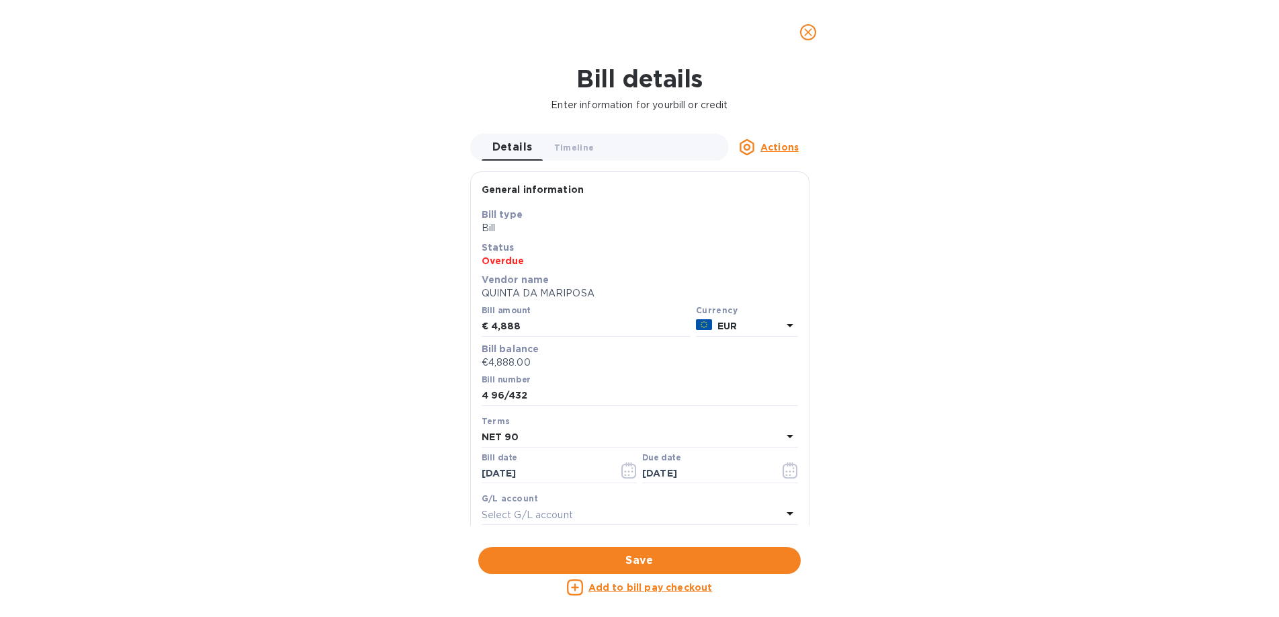
click at [808, 33] on icon "close" at bounding box center [808, 32] width 8 height 8
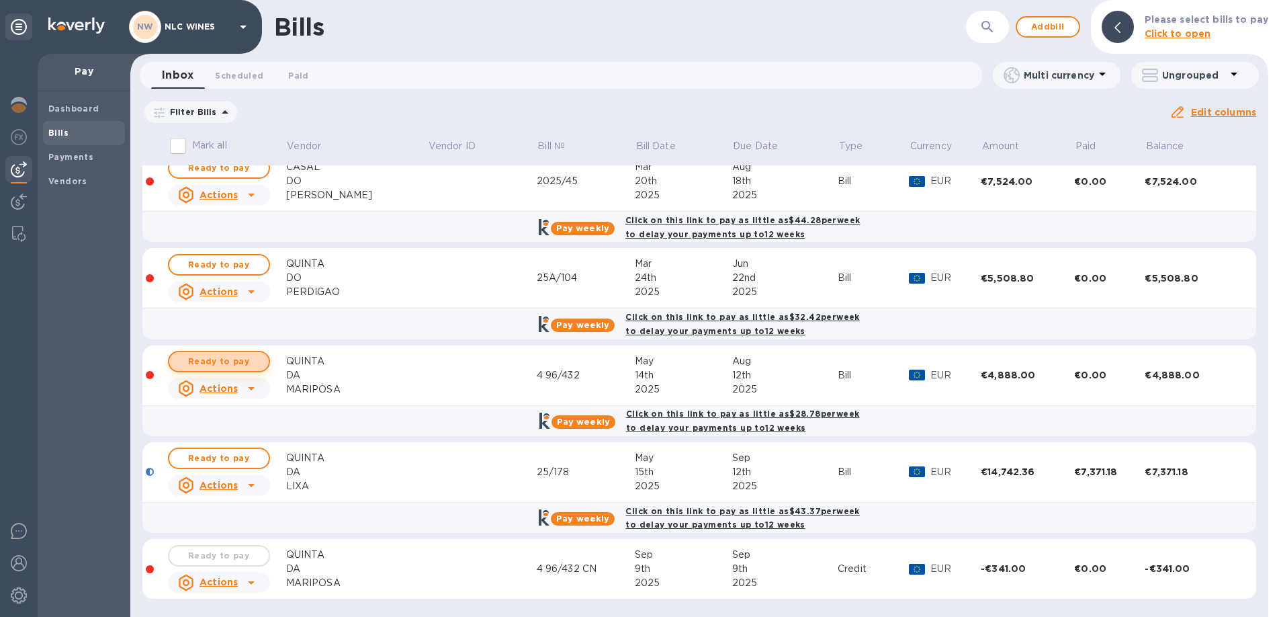
click at [222, 361] on span "Ready to pay" at bounding box center [219, 361] width 78 height 16
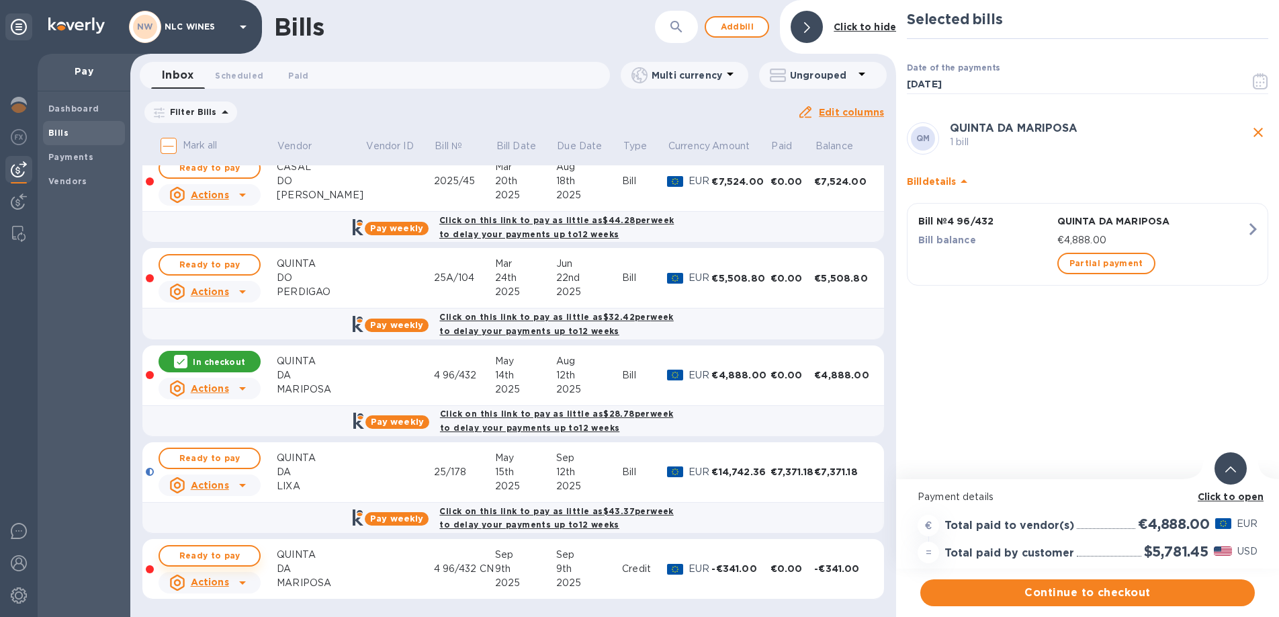
click at [229, 552] on span "Ready to pay" at bounding box center [210, 555] width 78 height 16
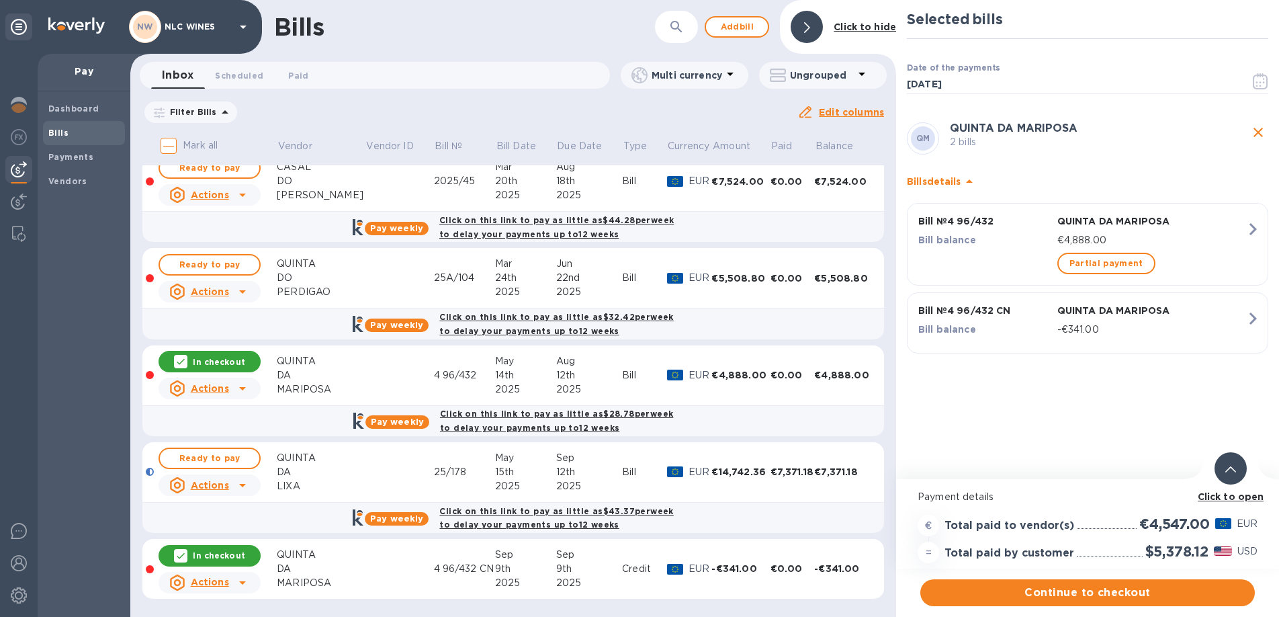
click at [229, 552] on p "In checkout" at bounding box center [219, 554] width 52 height 11
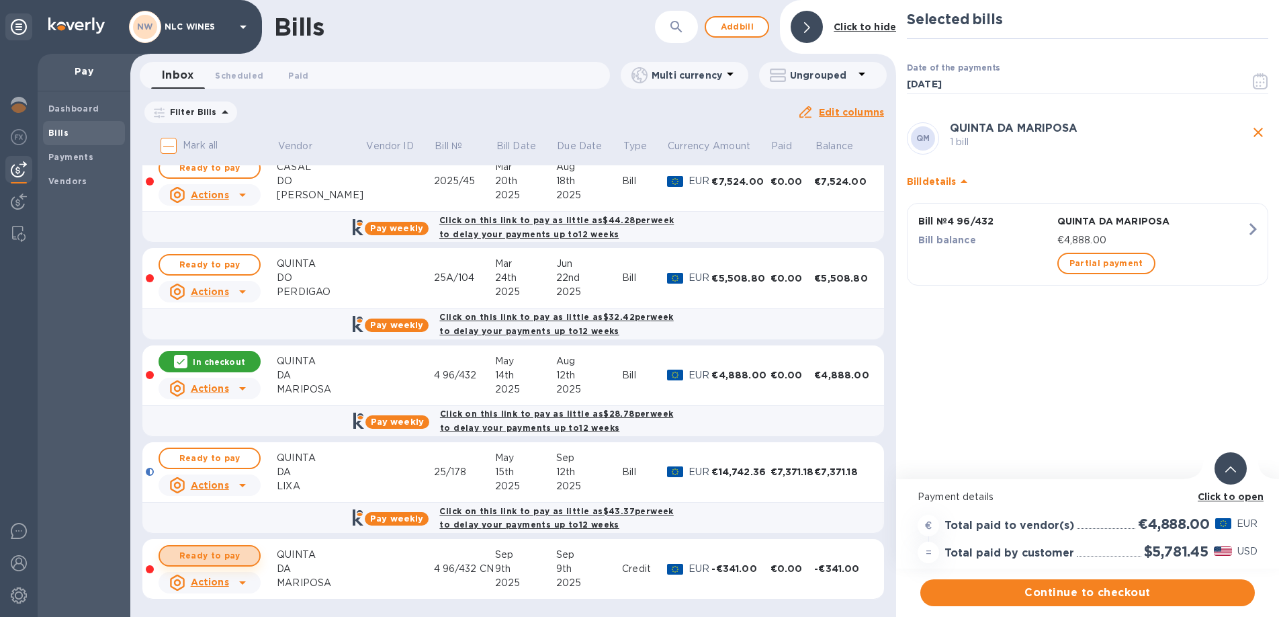
click at [229, 552] on span "Ready to pay" at bounding box center [210, 555] width 78 height 16
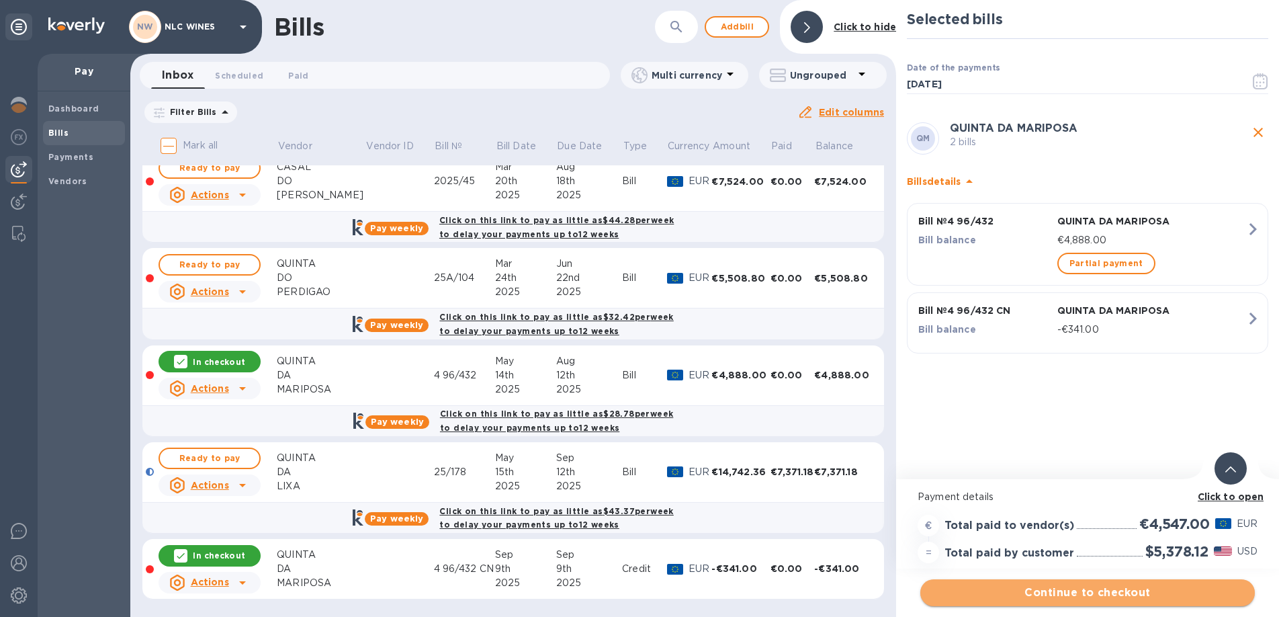
click at [1099, 596] on span "Continue to checkout" at bounding box center [1087, 592] width 313 height 16
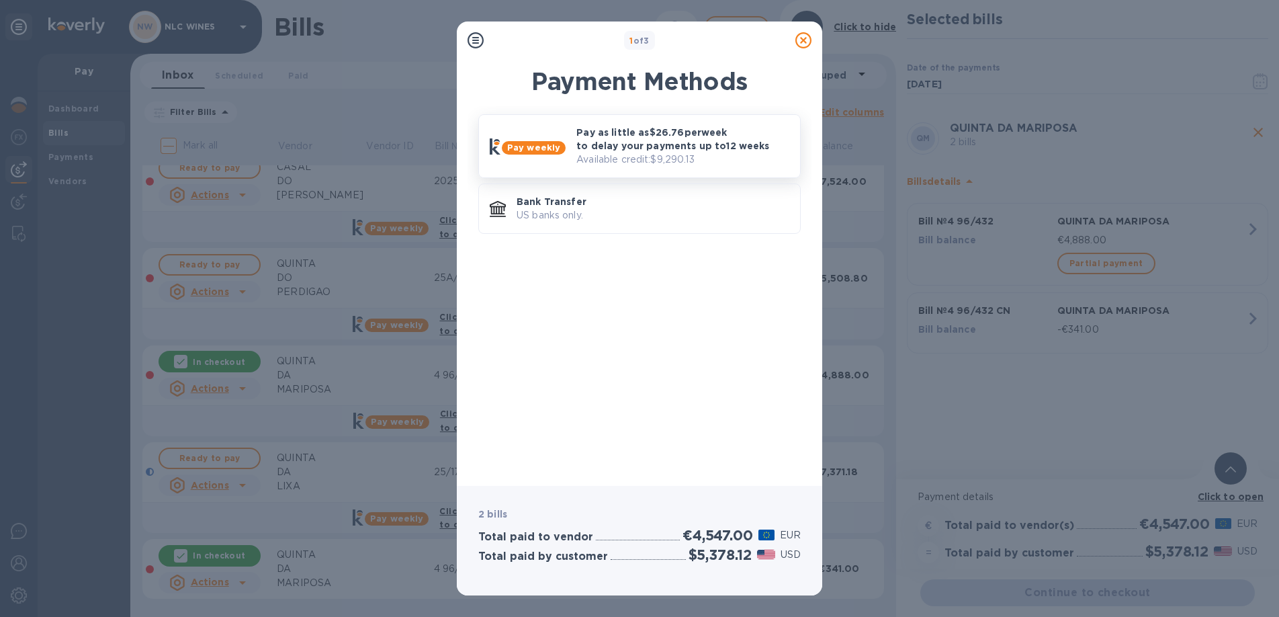
click at [595, 152] on p "Available credit: $9,290.13" at bounding box center [682, 159] width 213 height 14
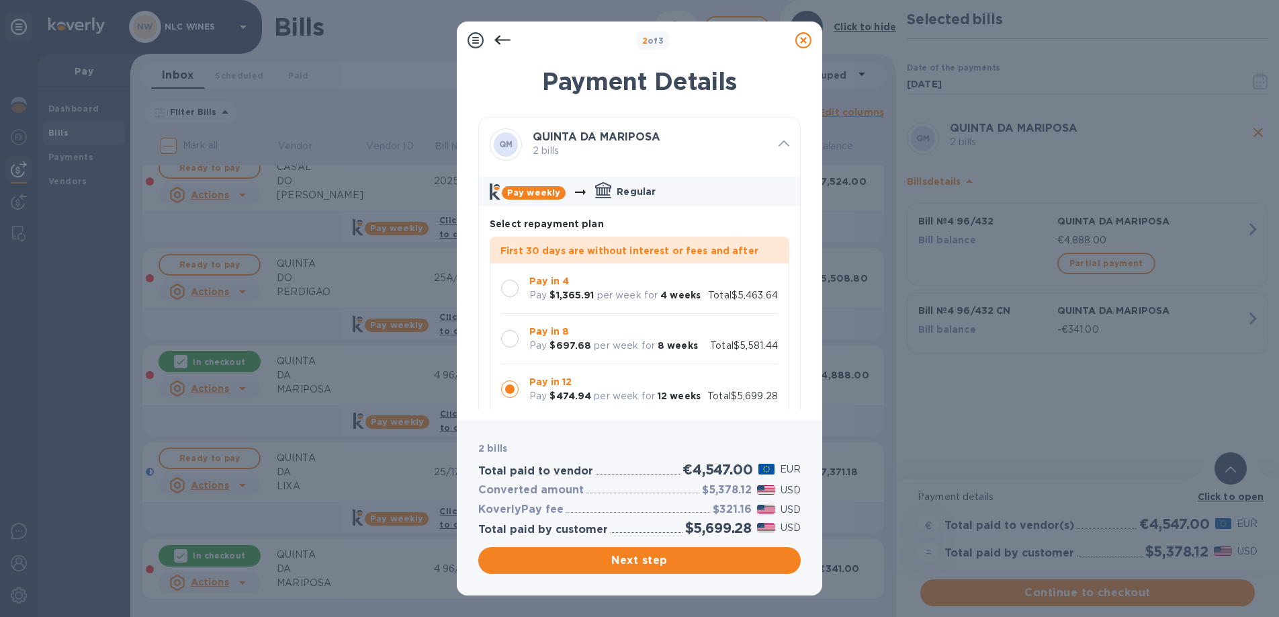
click at [513, 285] on div at bounding box center [509, 287] width 17 height 17
click at [502, 42] on icon at bounding box center [502, 40] width 16 height 16
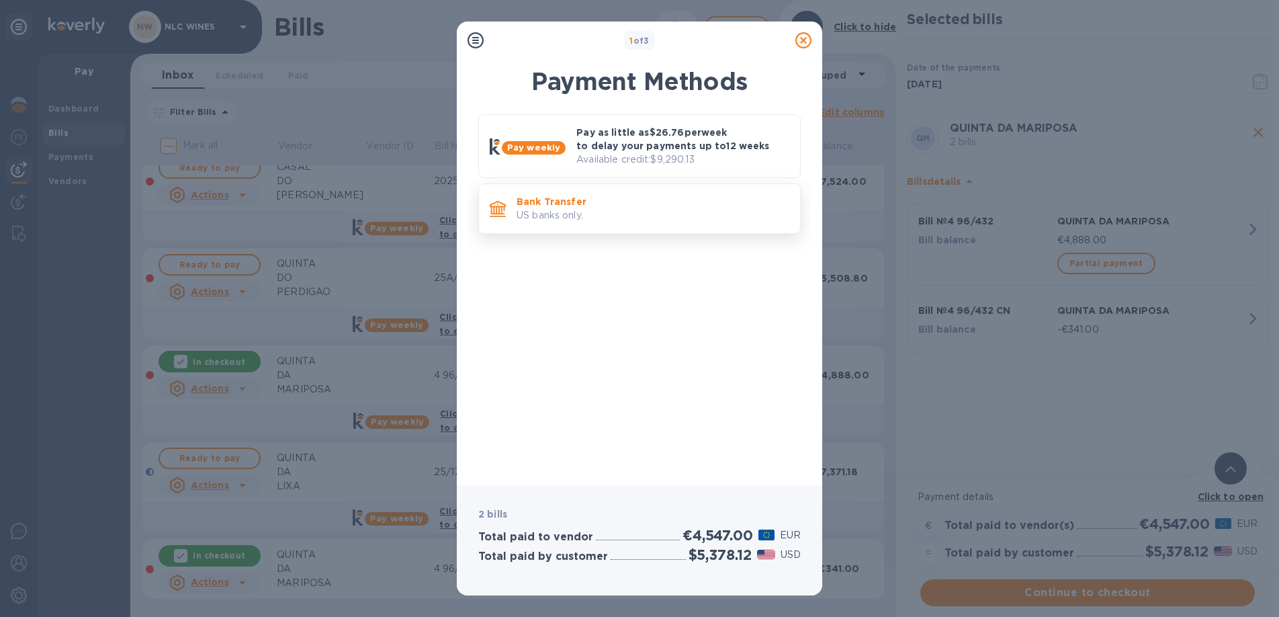
click at [619, 210] on p "US banks only." at bounding box center [653, 215] width 273 height 14
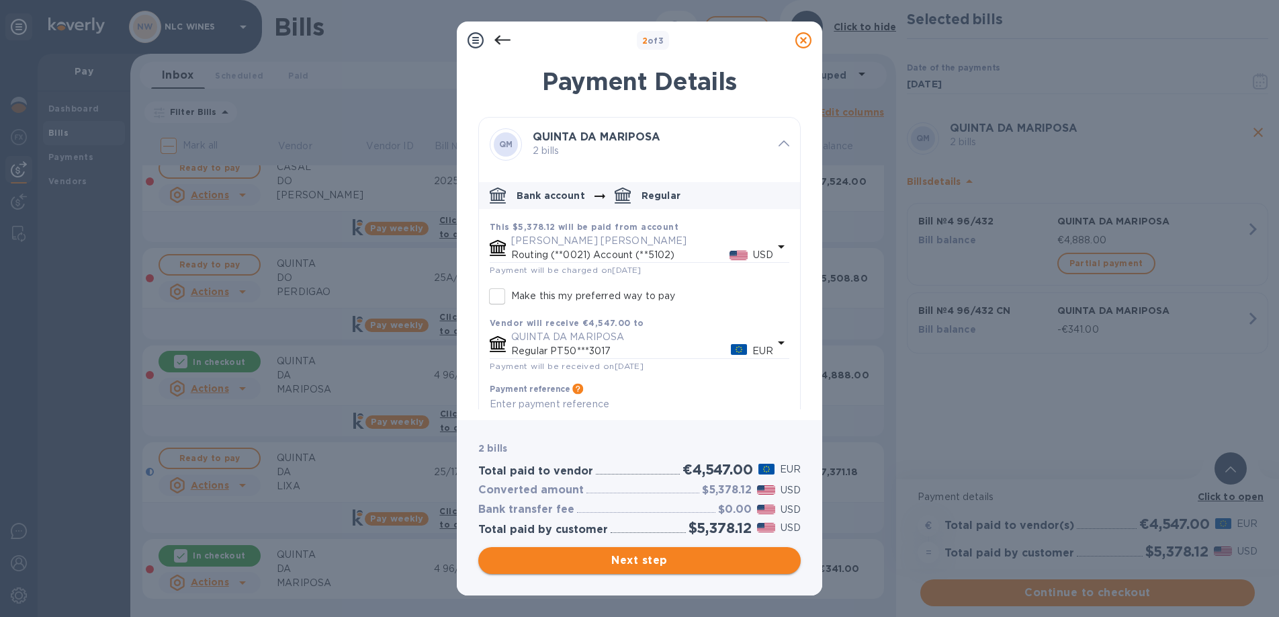
click at [664, 564] on span "Next step" at bounding box center [639, 560] width 301 height 16
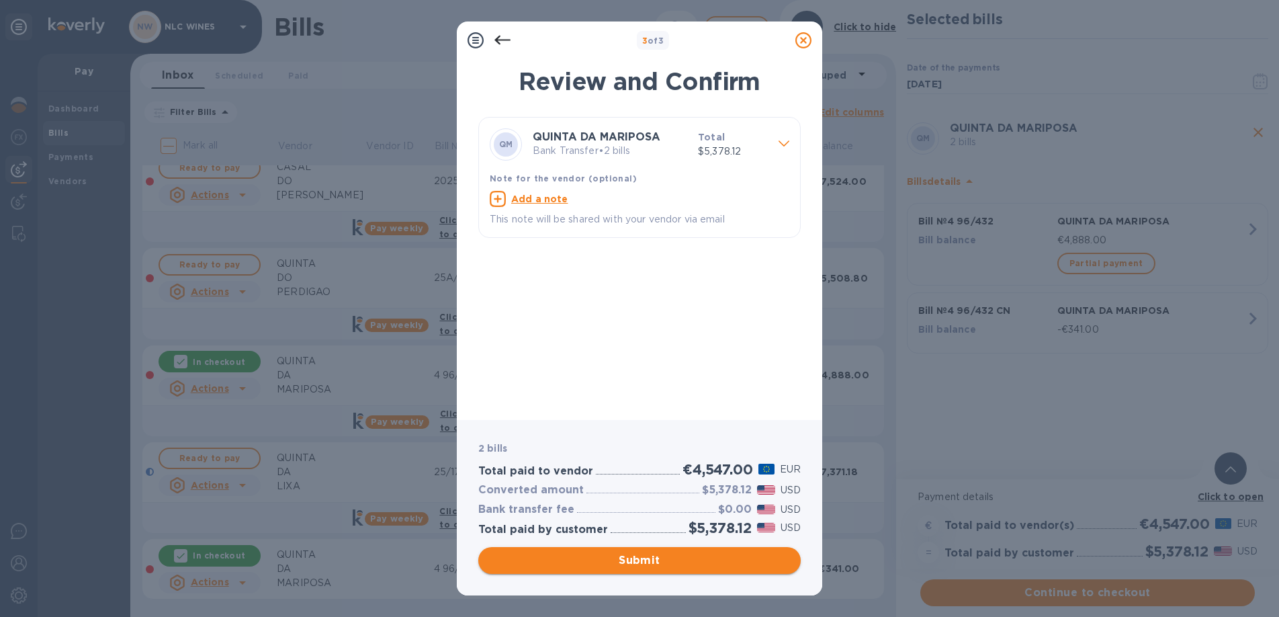
click at [650, 560] on span "Submit" at bounding box center [639, 560] width 301 height 16
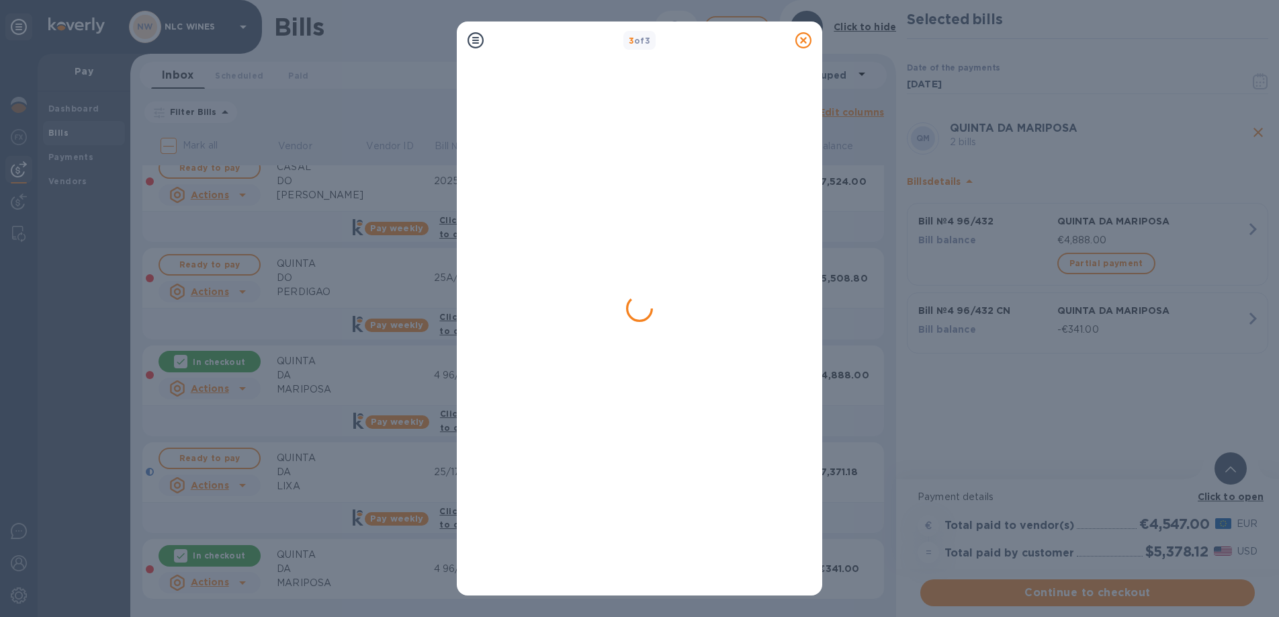
scroll to position [0, 0]
